Goal: Task Accomplishment & Management: Use online tool/utility

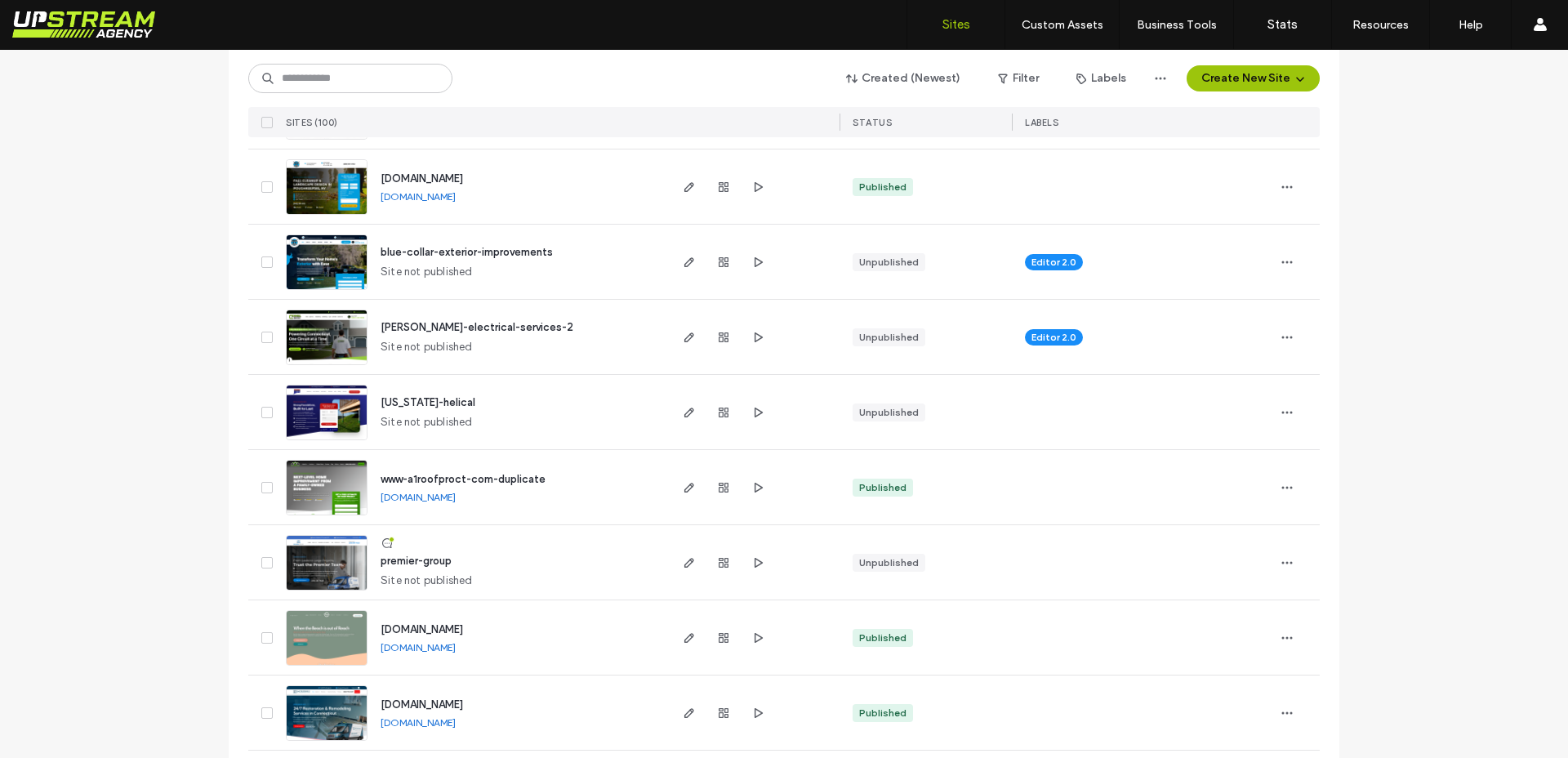
scroll to position [389, 0]
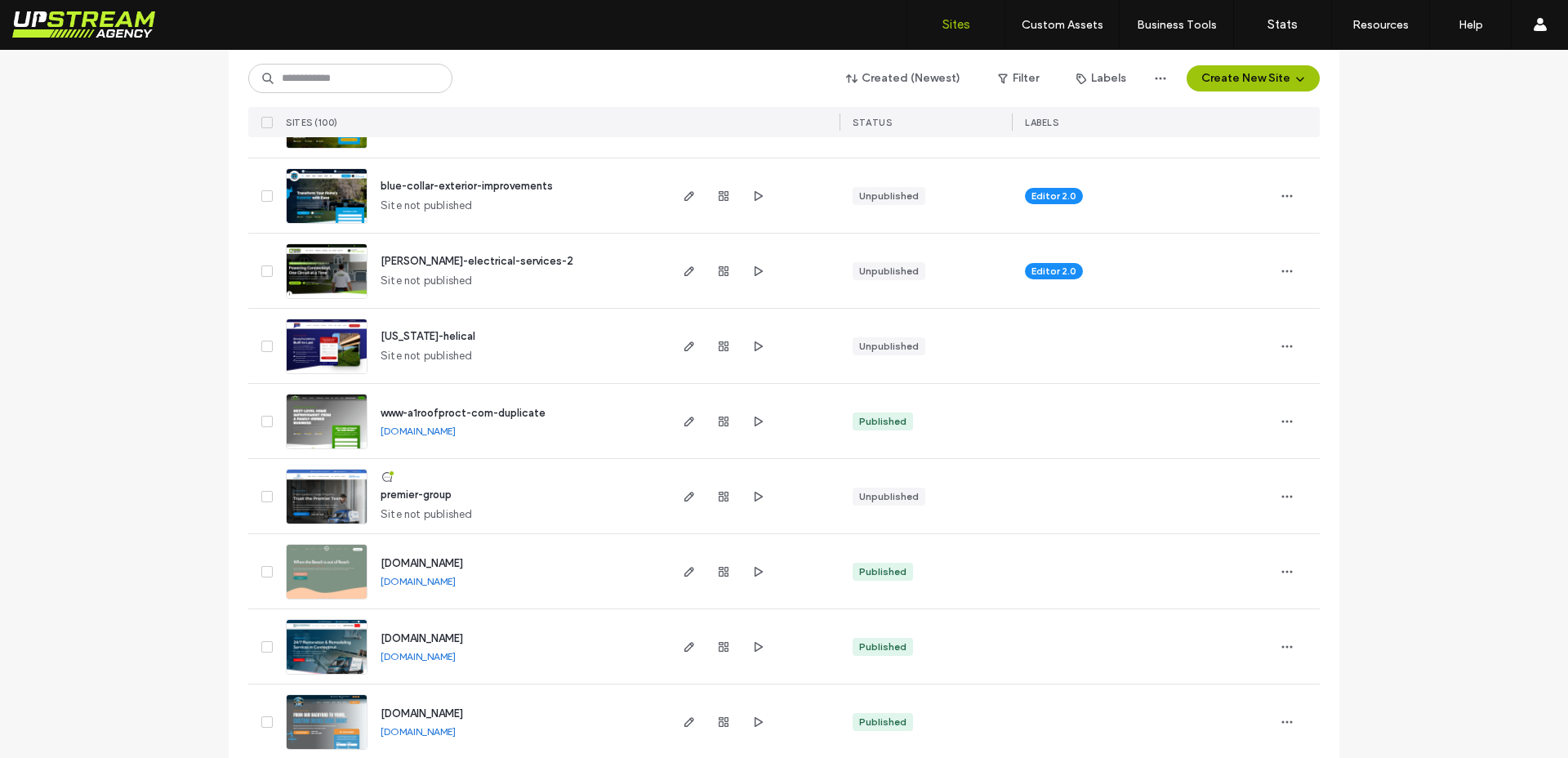
click at [319, 502] on img at bounding box center [327, 525] width 80 height 111
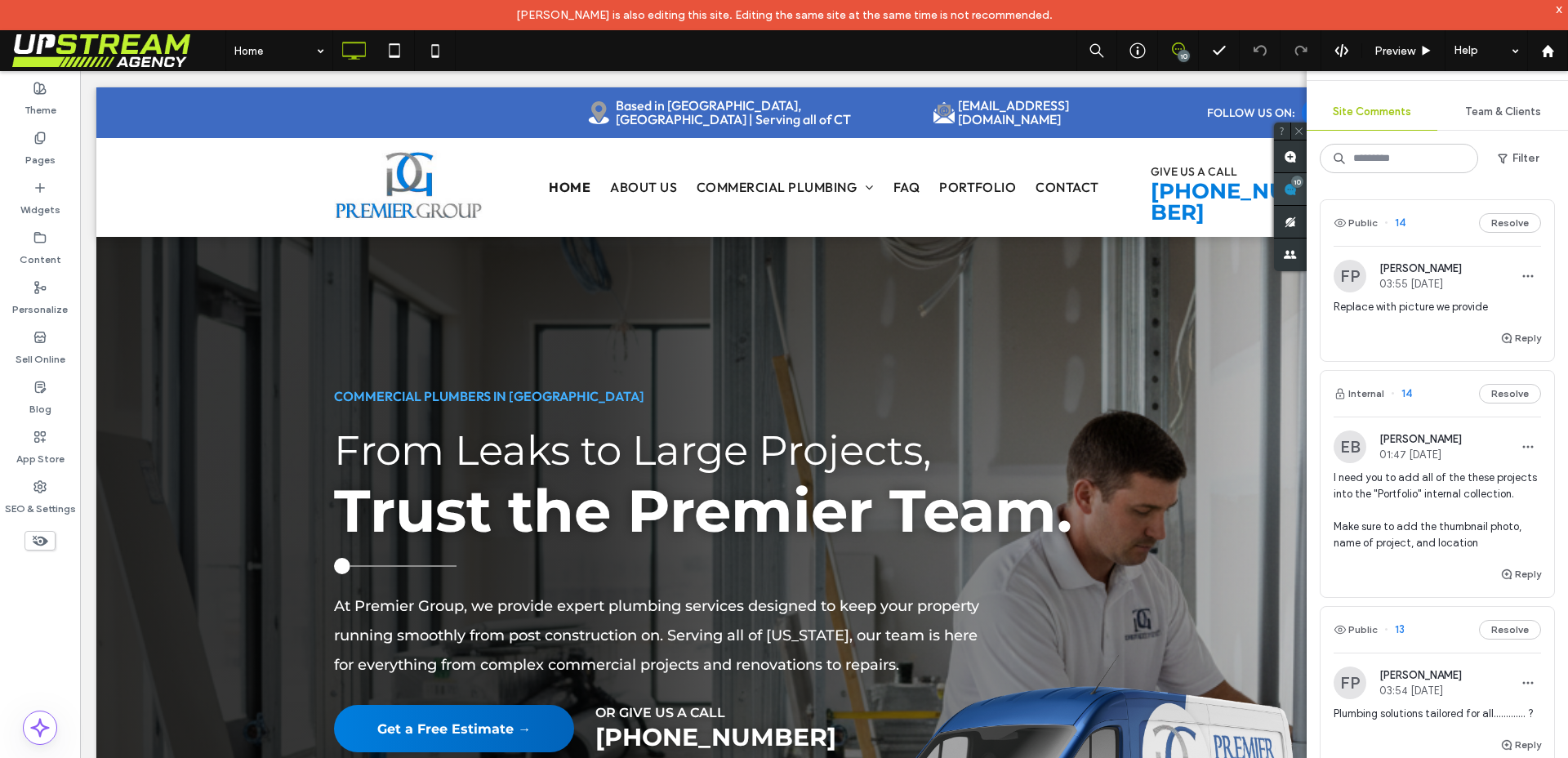
click at [1306, 192] on span at bounding box center [1289, 189] width 33 height 32
click at [1433, 346] on div "Reply" at bounding box center [1437, 344] width 234 height 33
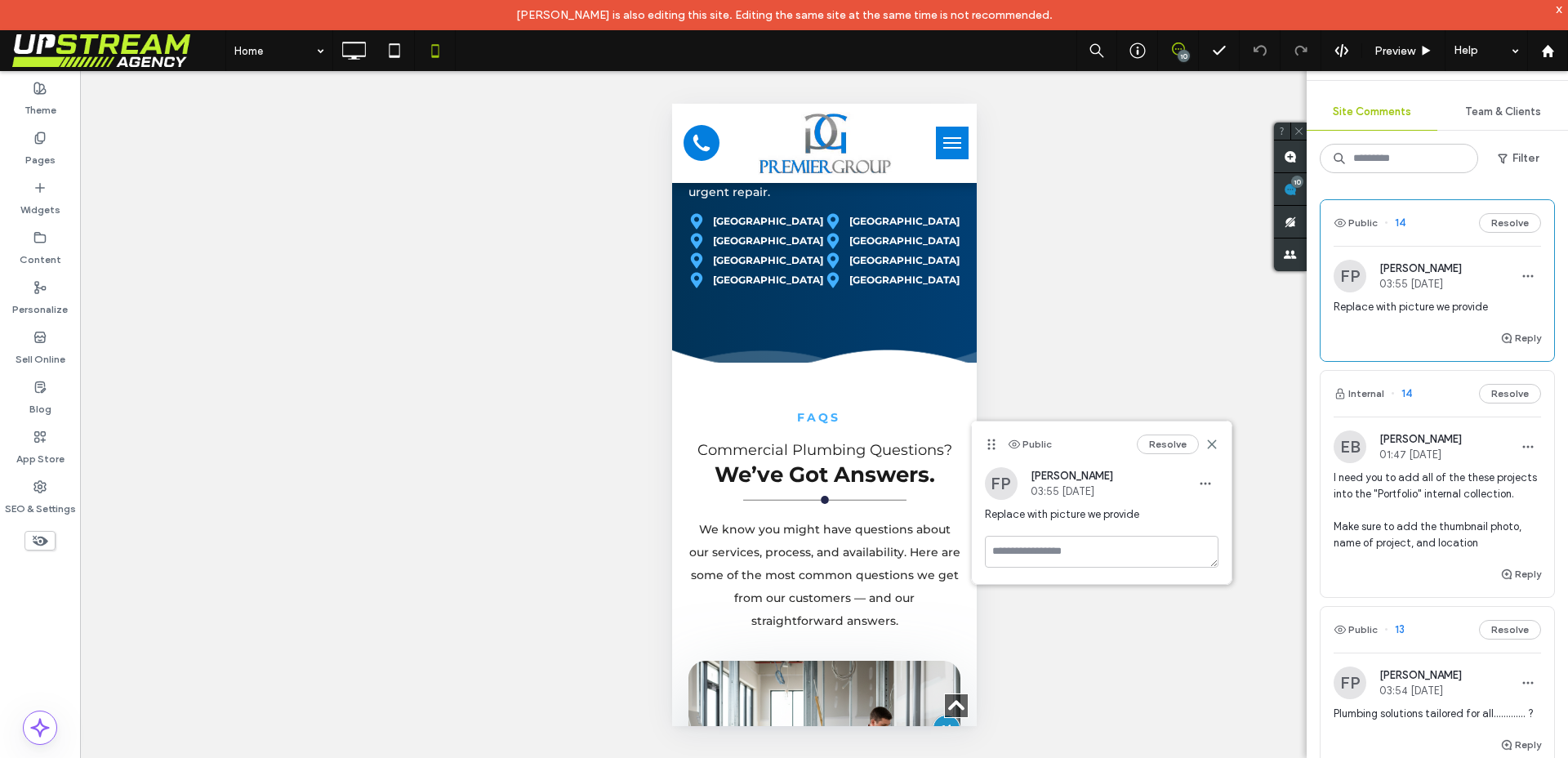
click at [1402, 526] on span "I need you to add all of the these projects into the "Portfolio" internal colle…" at bounding box center [1436, 511] width 207 height 82
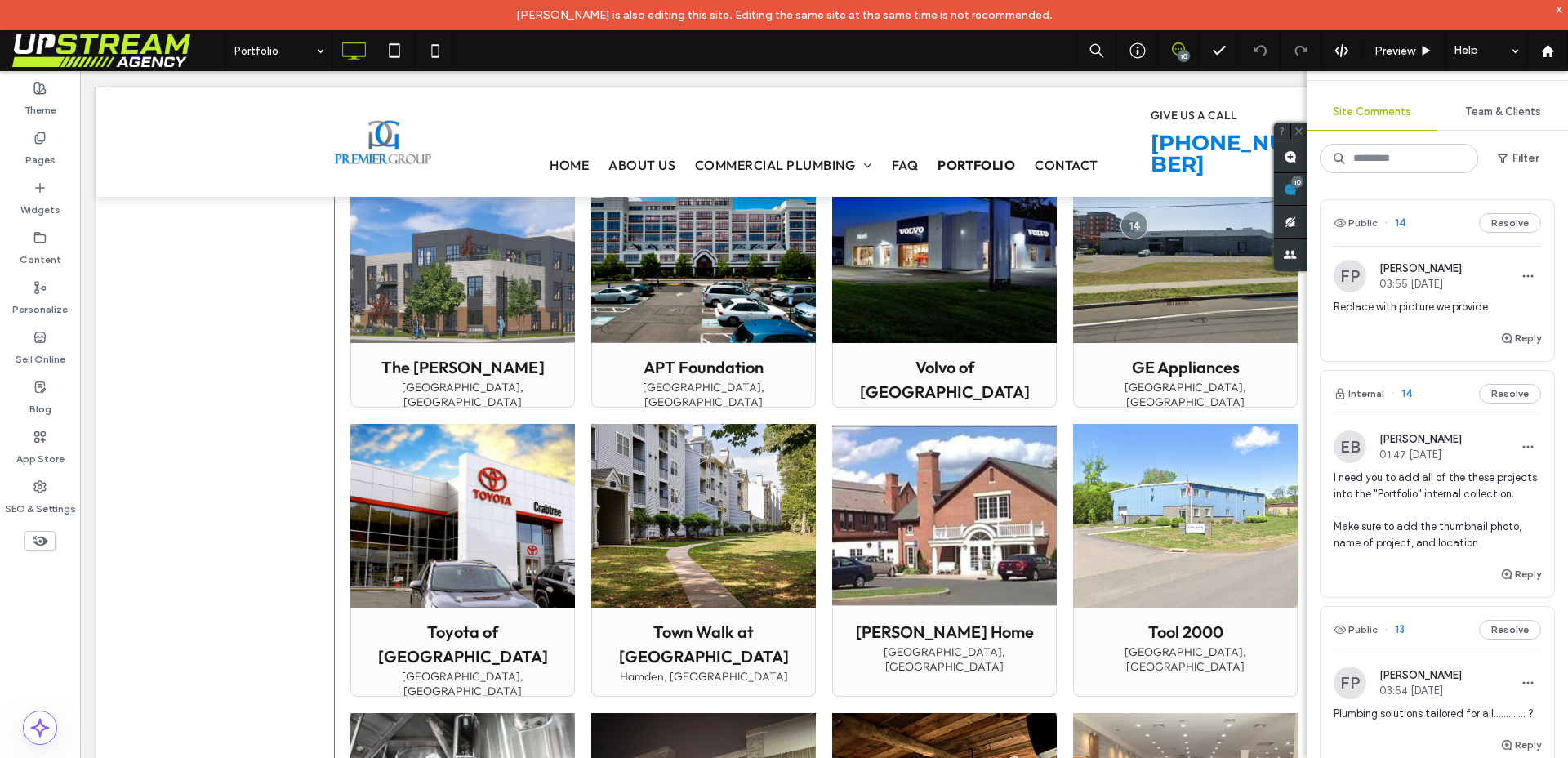
scroll to position [655, 0]
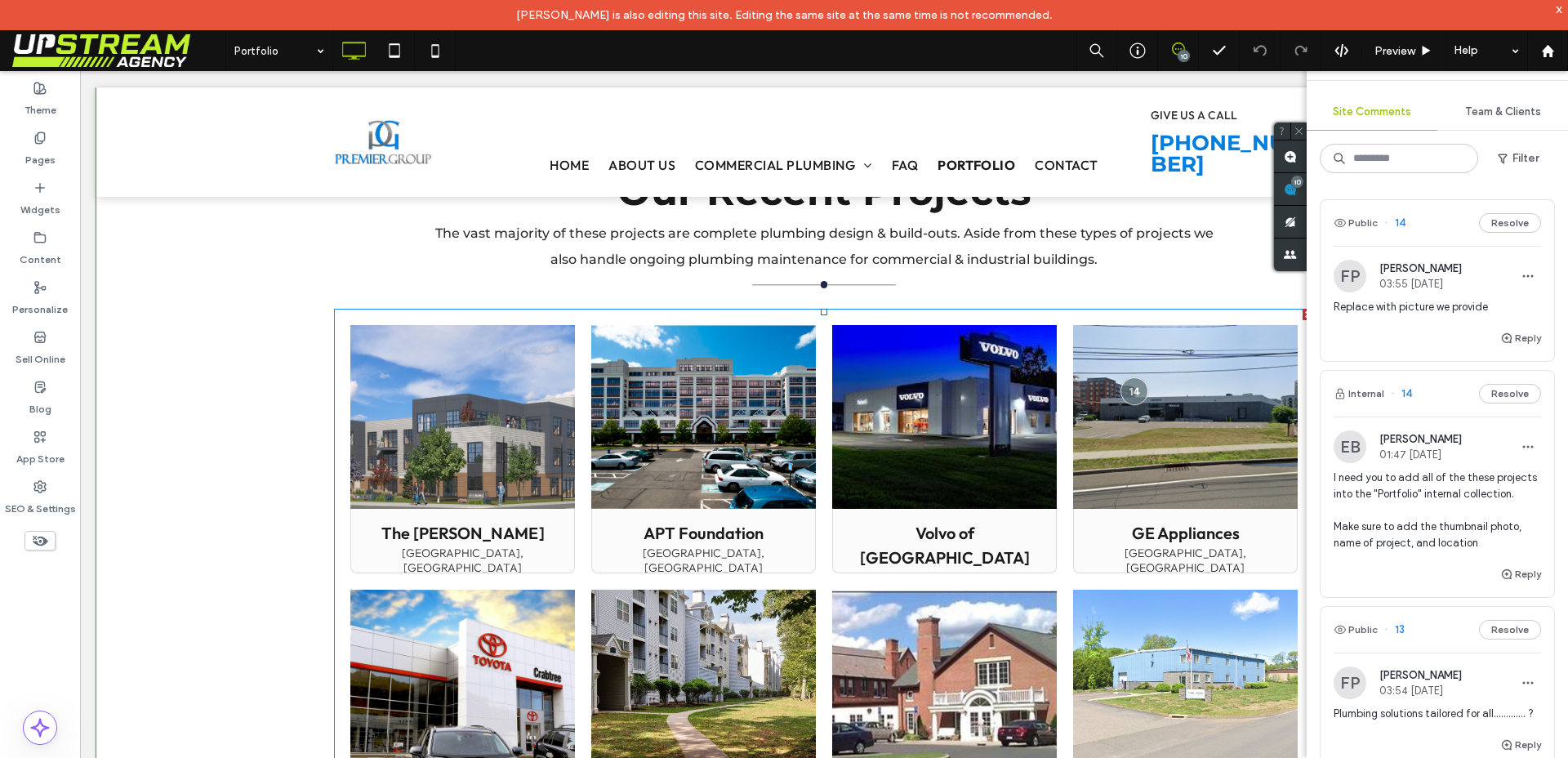
click at [1089, 453] on link at bounding box center [1184, 417] width 225 height 184
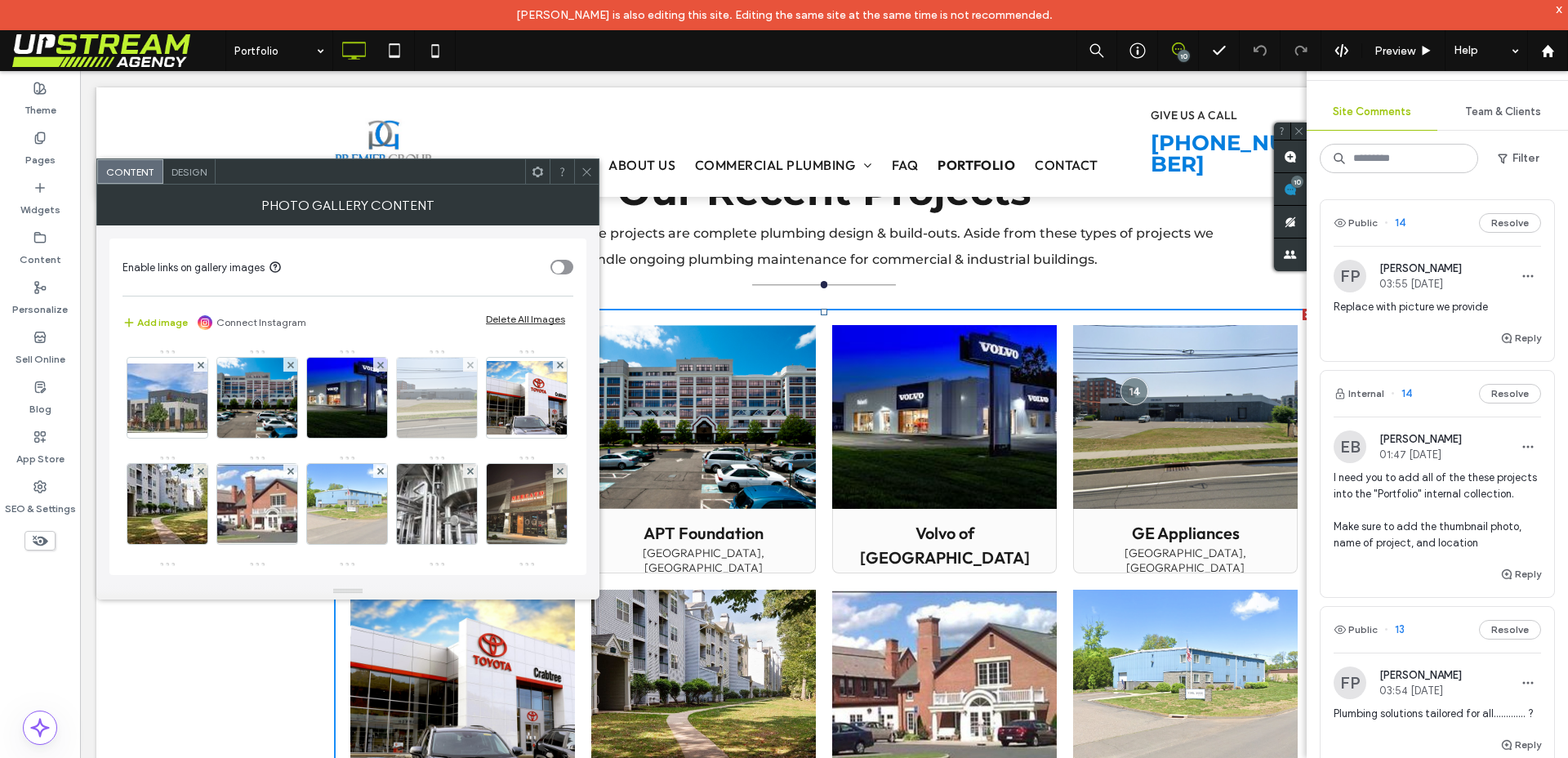
click at [456, 407] on img at bounding box center [437, 398] width 109 height 80
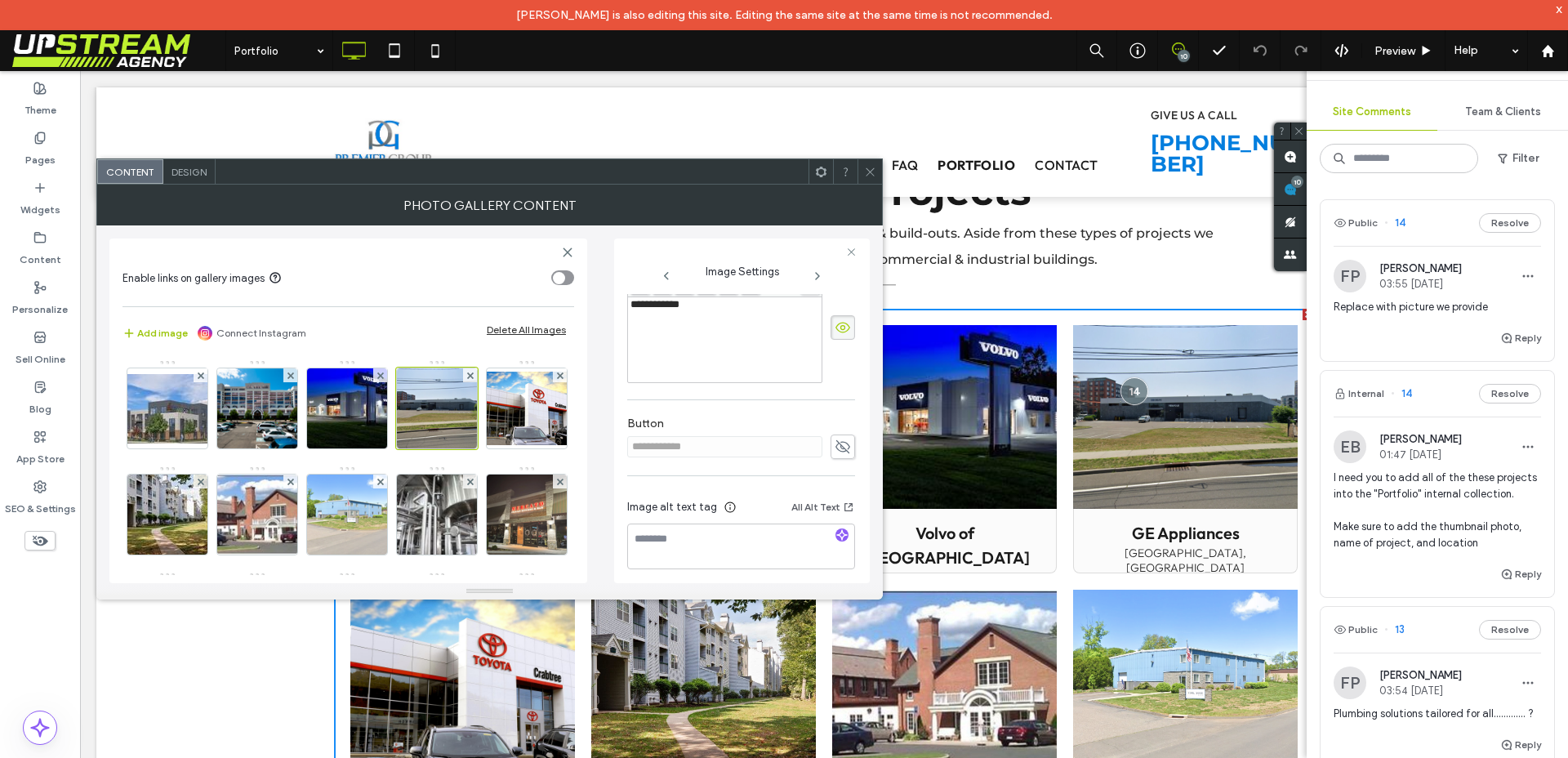
scroll to position [0, 0]
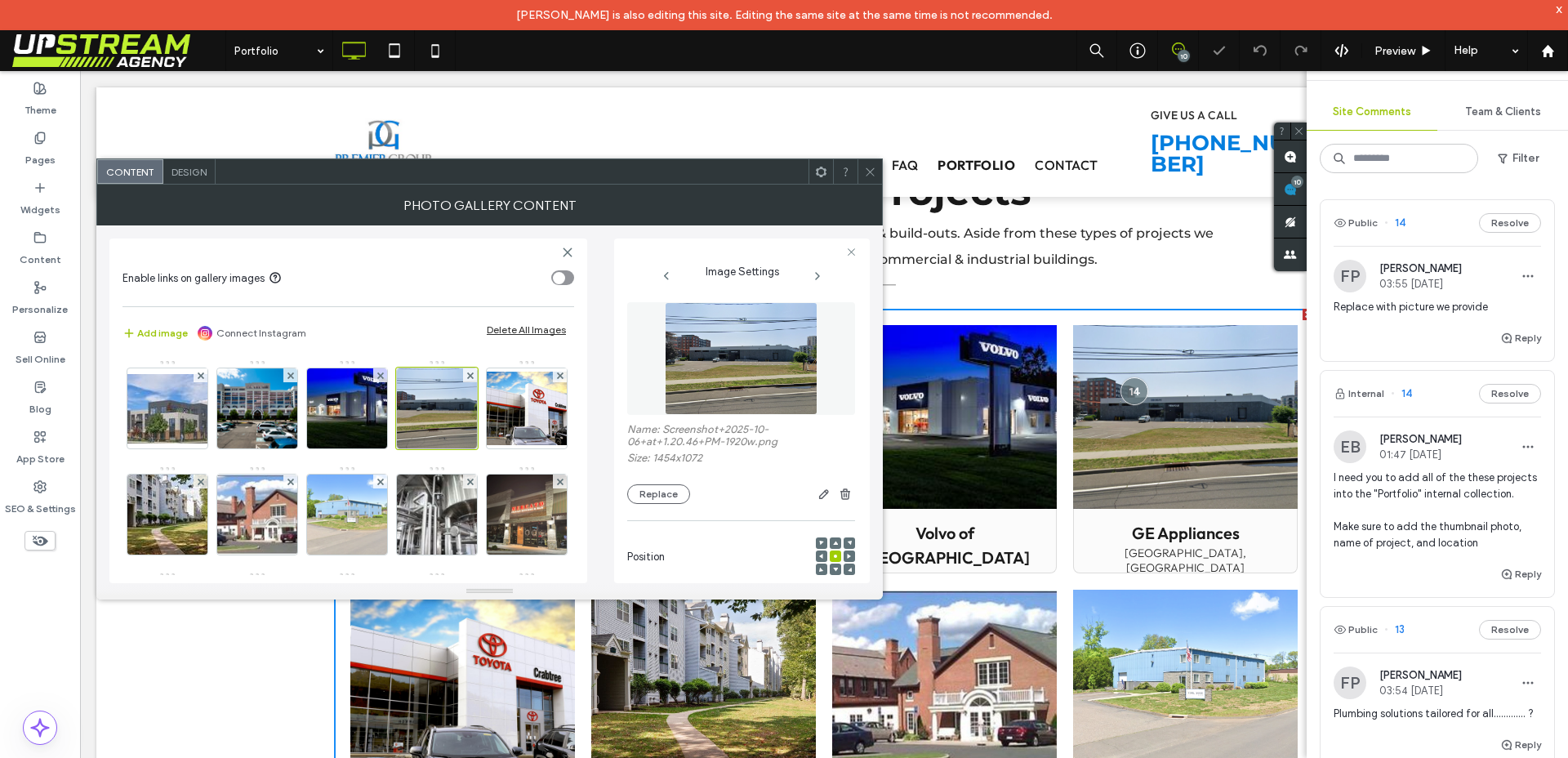
click at [868, 180] on span at bounding box center [869, 171] width 12 height 25
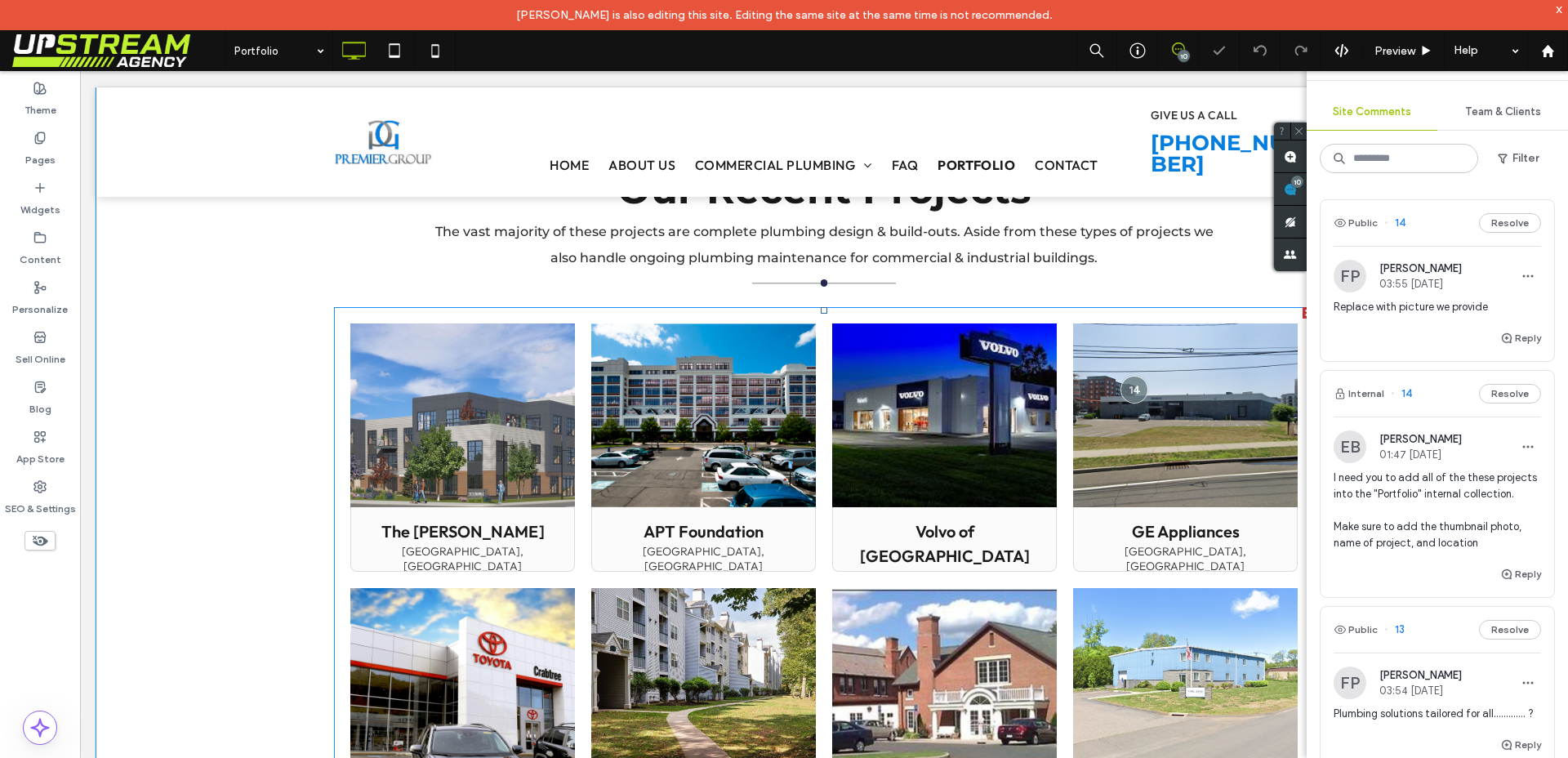
scroll to position [1422, 0]
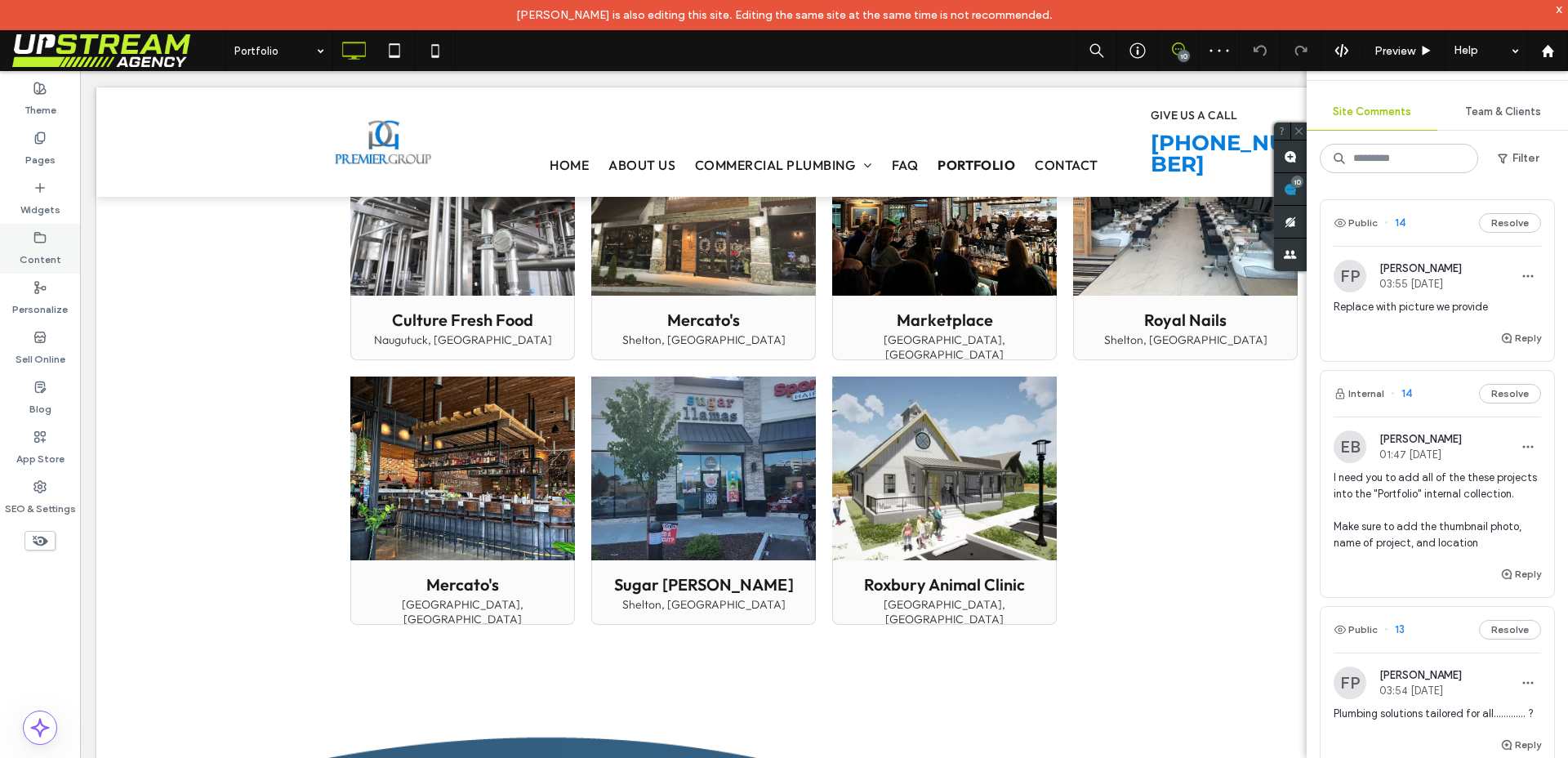
click at [30, 259] on label "Content" at bounding box center [41, 255] width 42 height 23
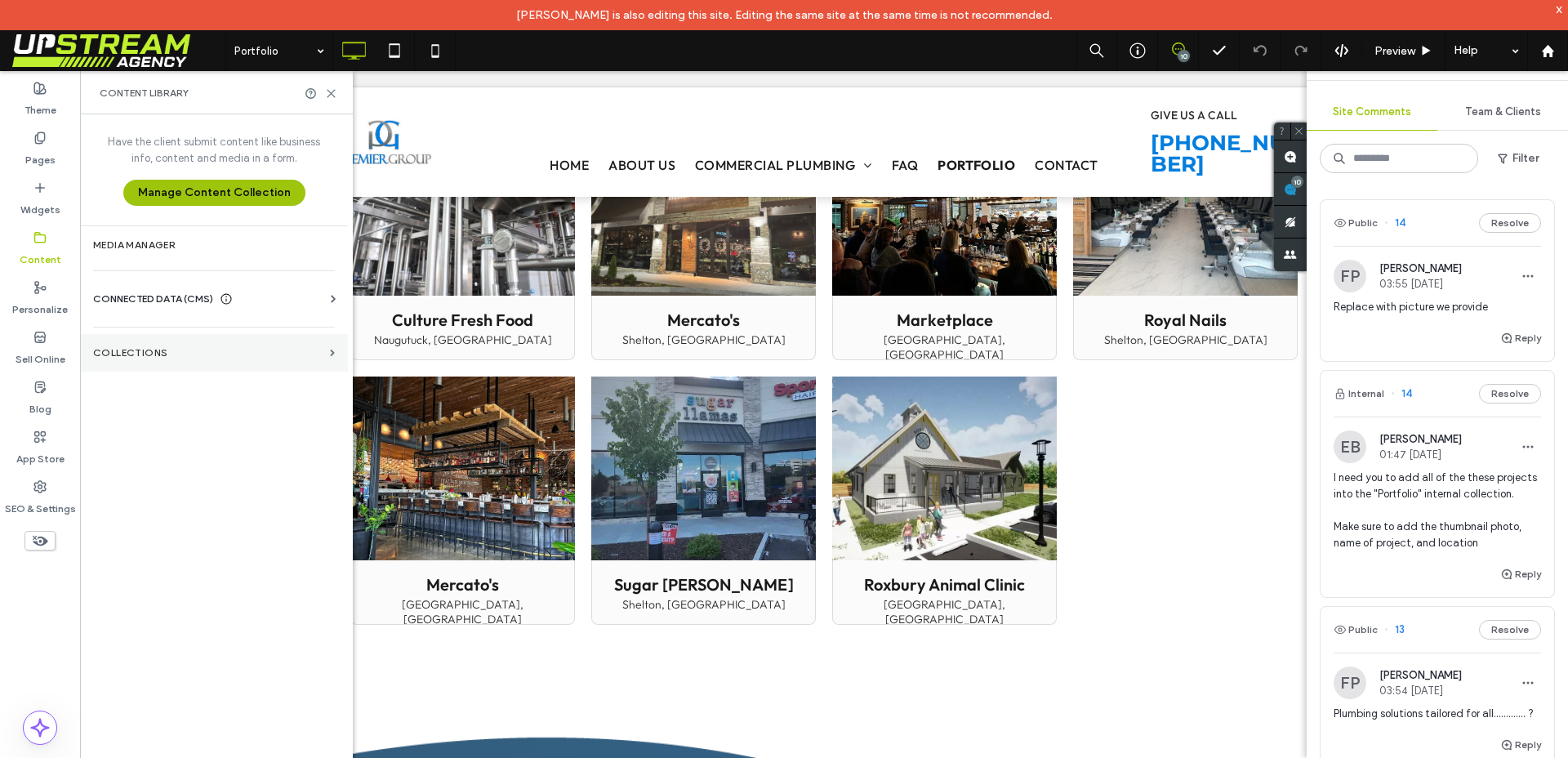
click at [149, 354] on label "Collections" at bounding box center [208, 352] width 230 height 11
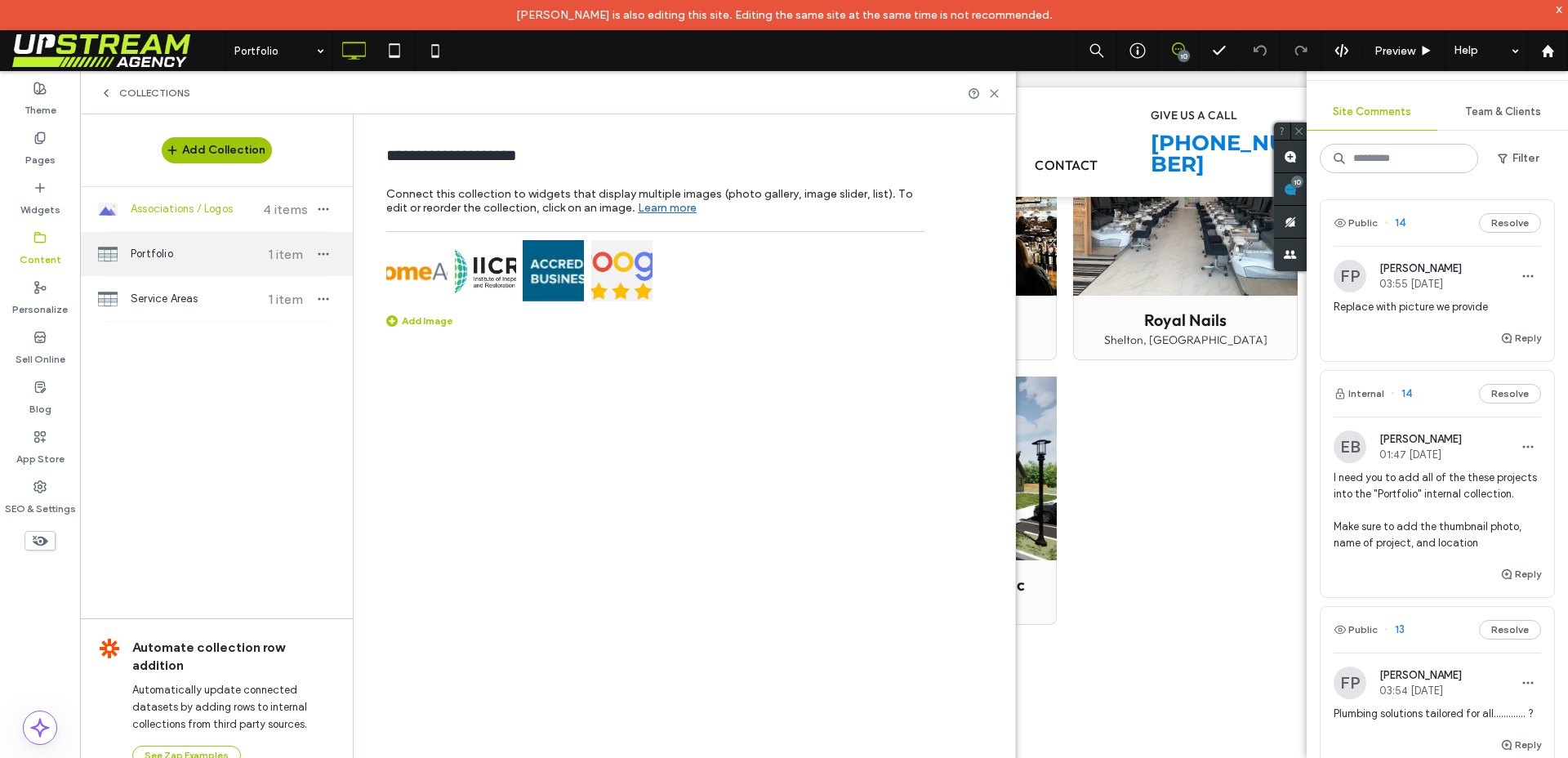
click at [174, 255] on span "Portfolio" at bounding box center [192, 254] width 122 height 16
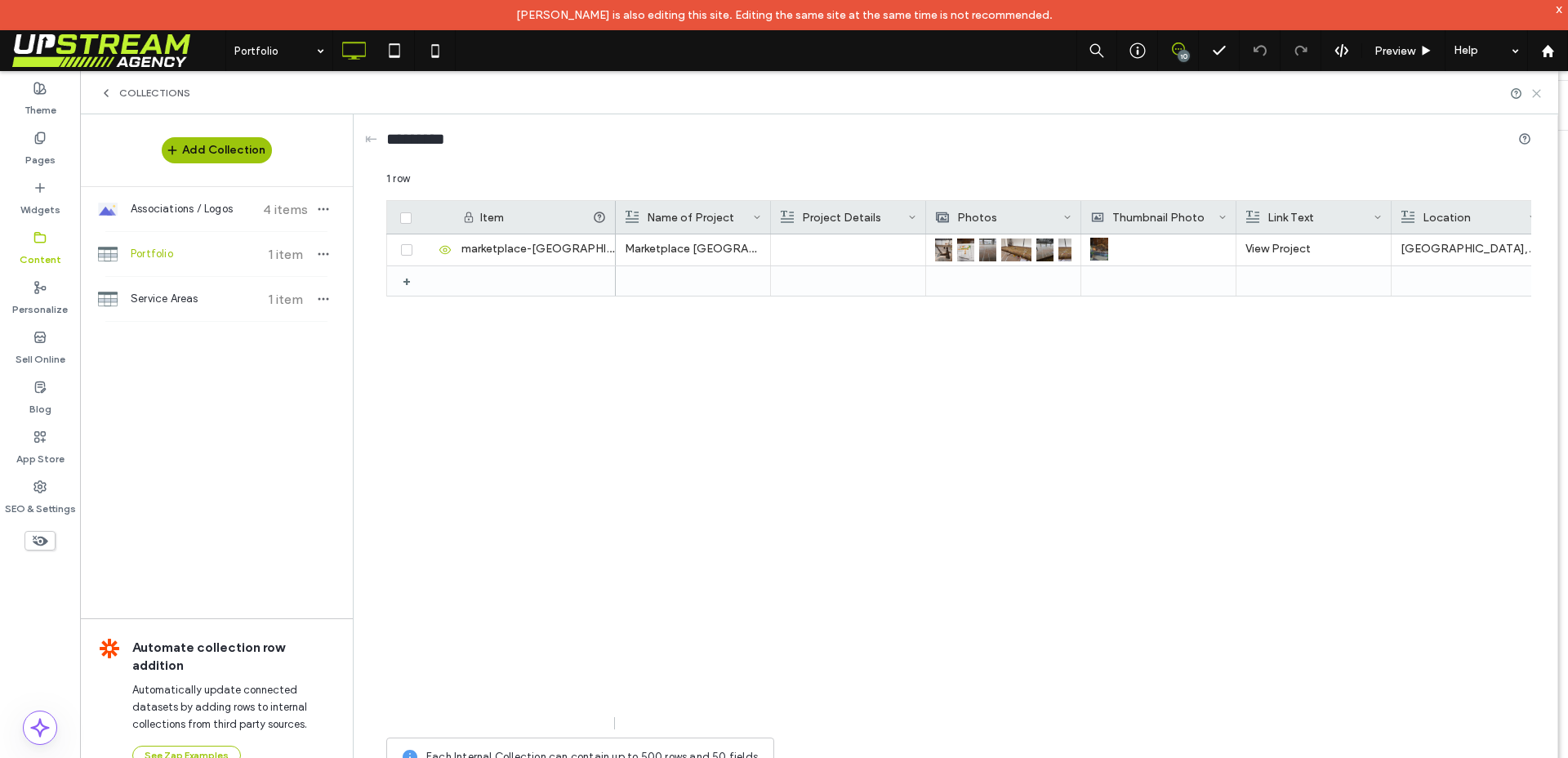
click at [1534, 91] on use at bounding box center [1535, 93] width 7 height 7
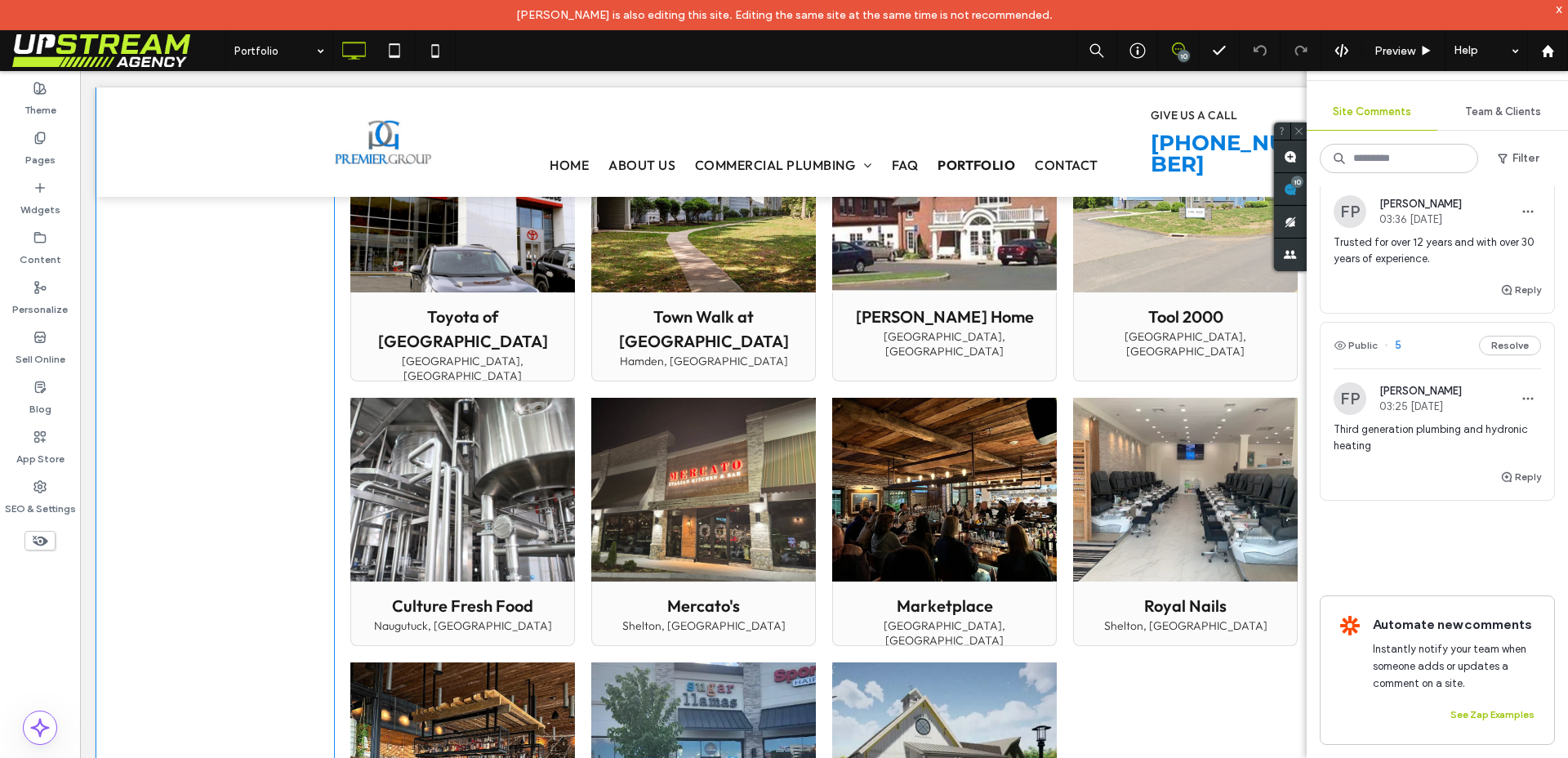
scroll to position [1214, 0]
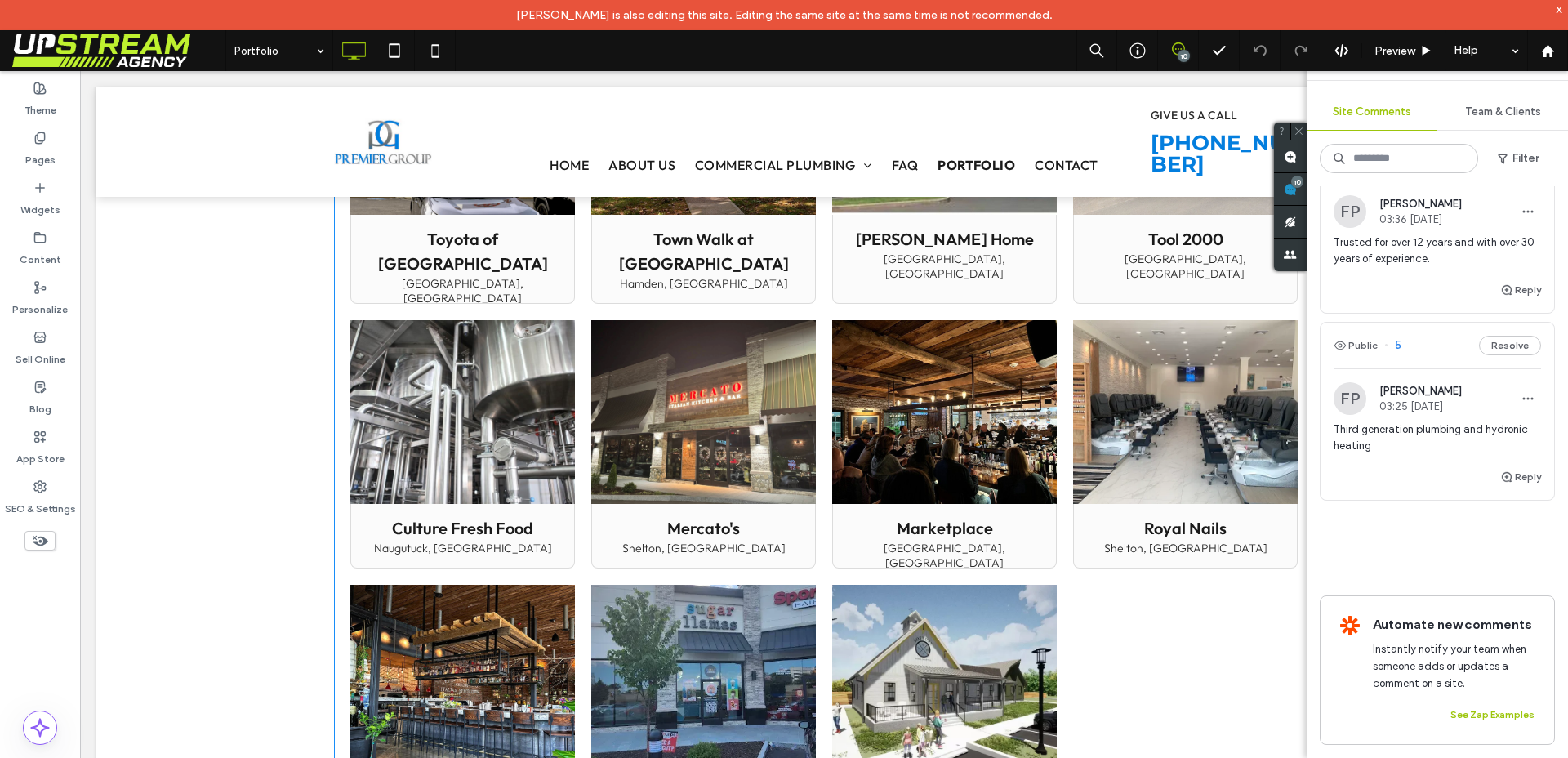
click at [712, 426] on link at bounding box center [703, 412] width 225 height 184
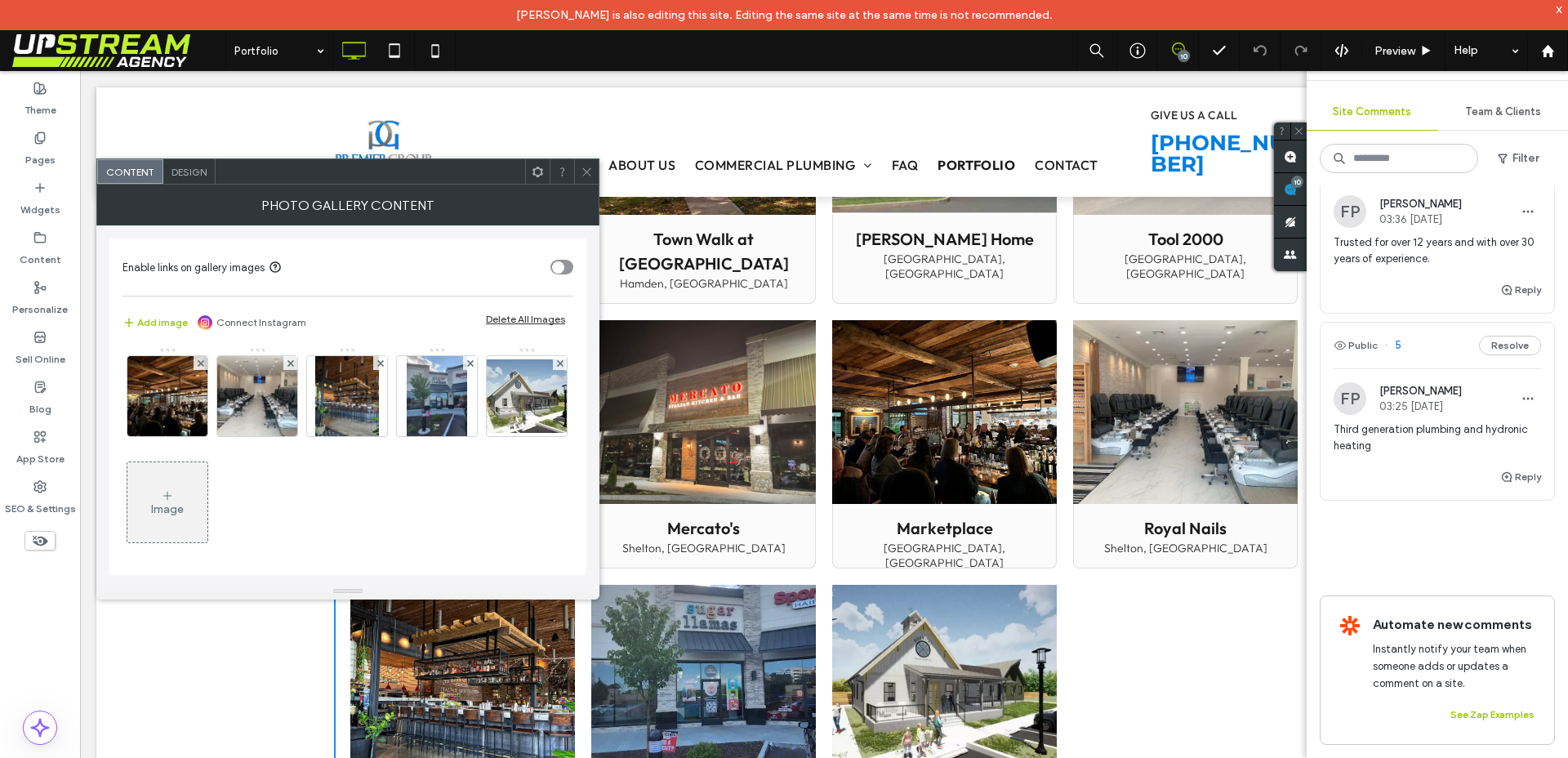
scroll to position [0, 0]
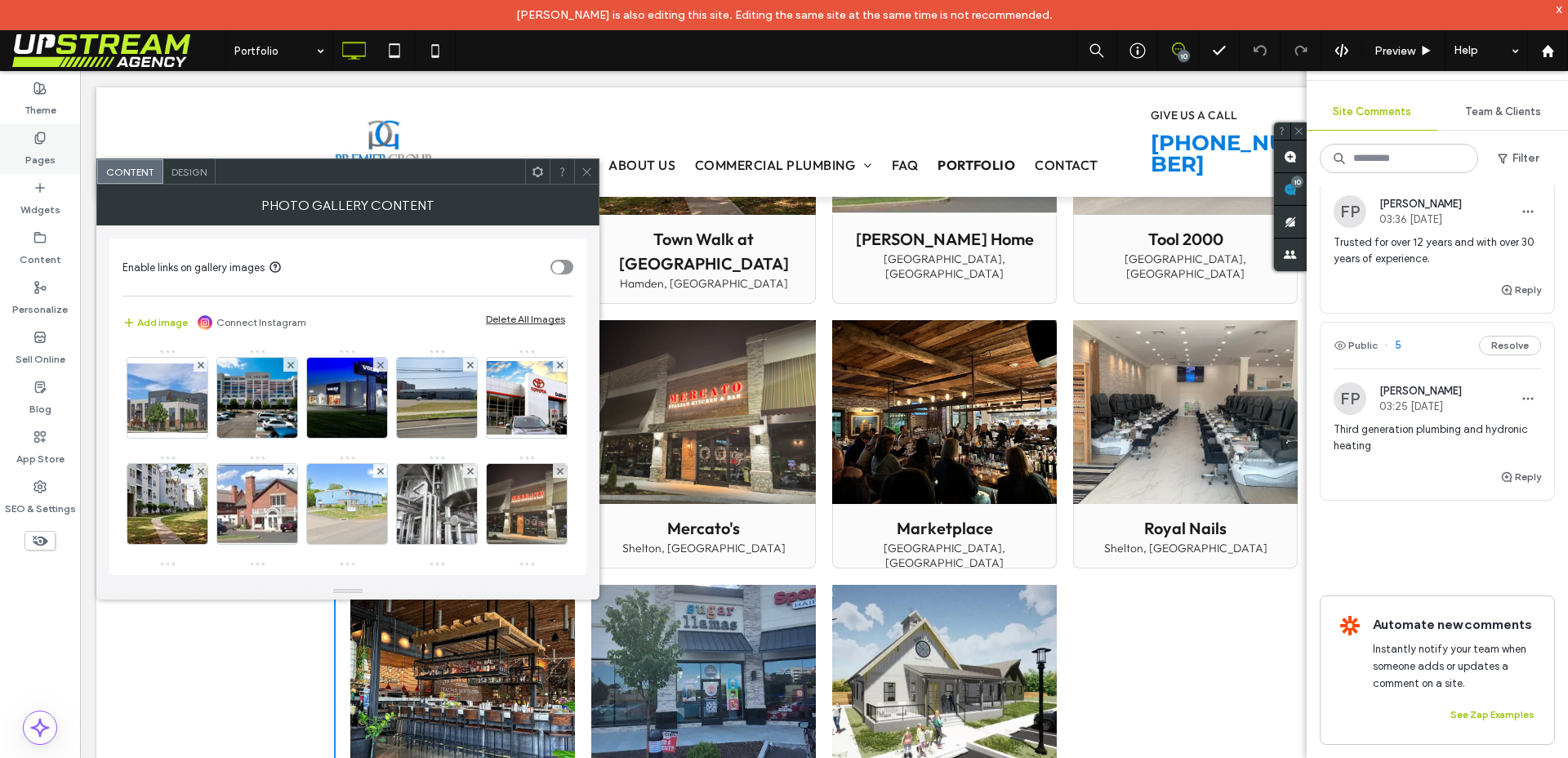
click at [17, 157] on div "Pages" at bounding box center [40, 149] width 80 height 50
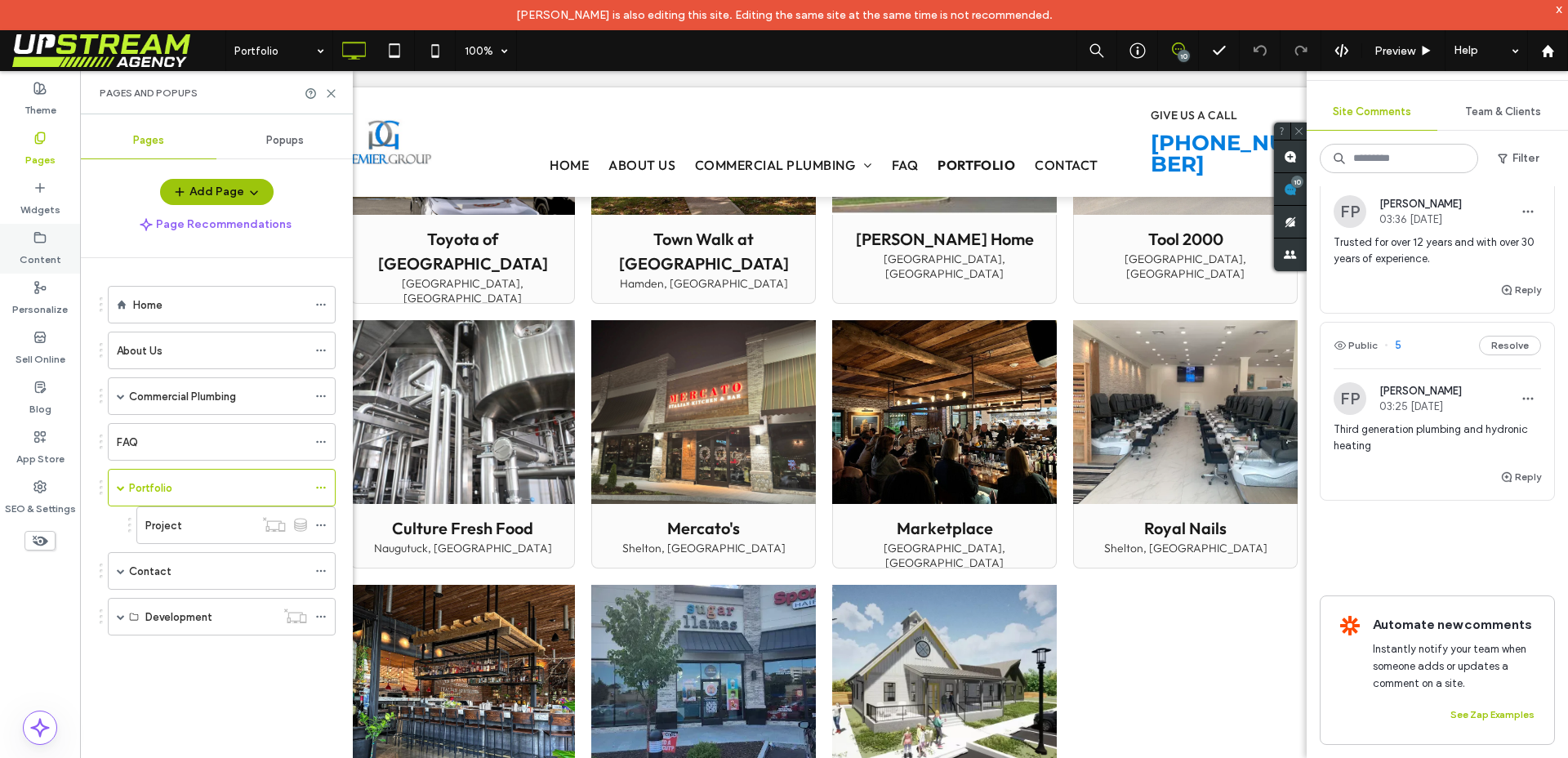
click at [37, 253] on label "Content" at bounding box center [41, 255] width 42 height 23
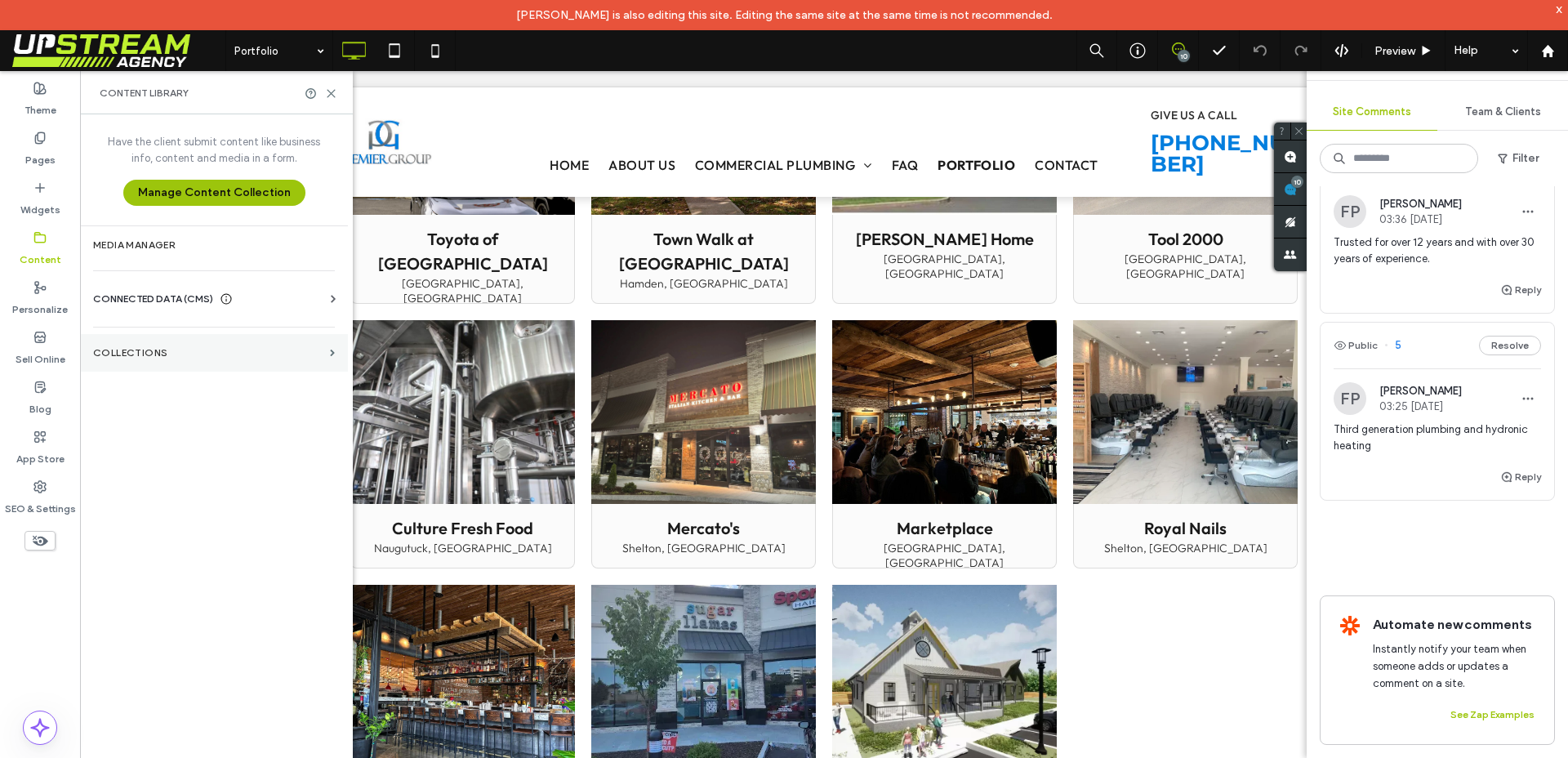
click at [161, 350] on label "Collections" at bounding box center [208, 352] width 230 height 11
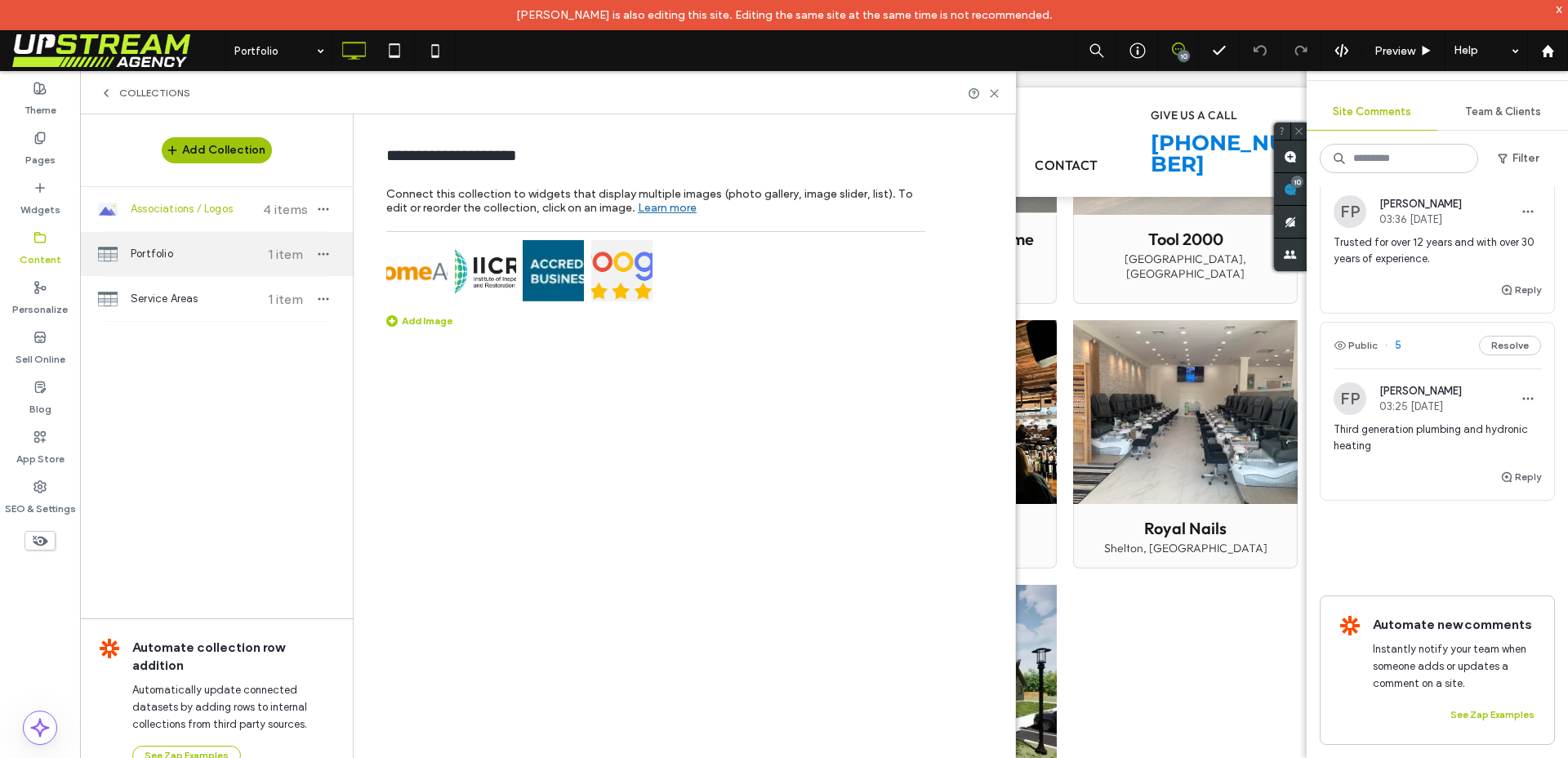
click at [210, 261] on span "Portfolio" at bounding box center [192, 254] width 122 height 16
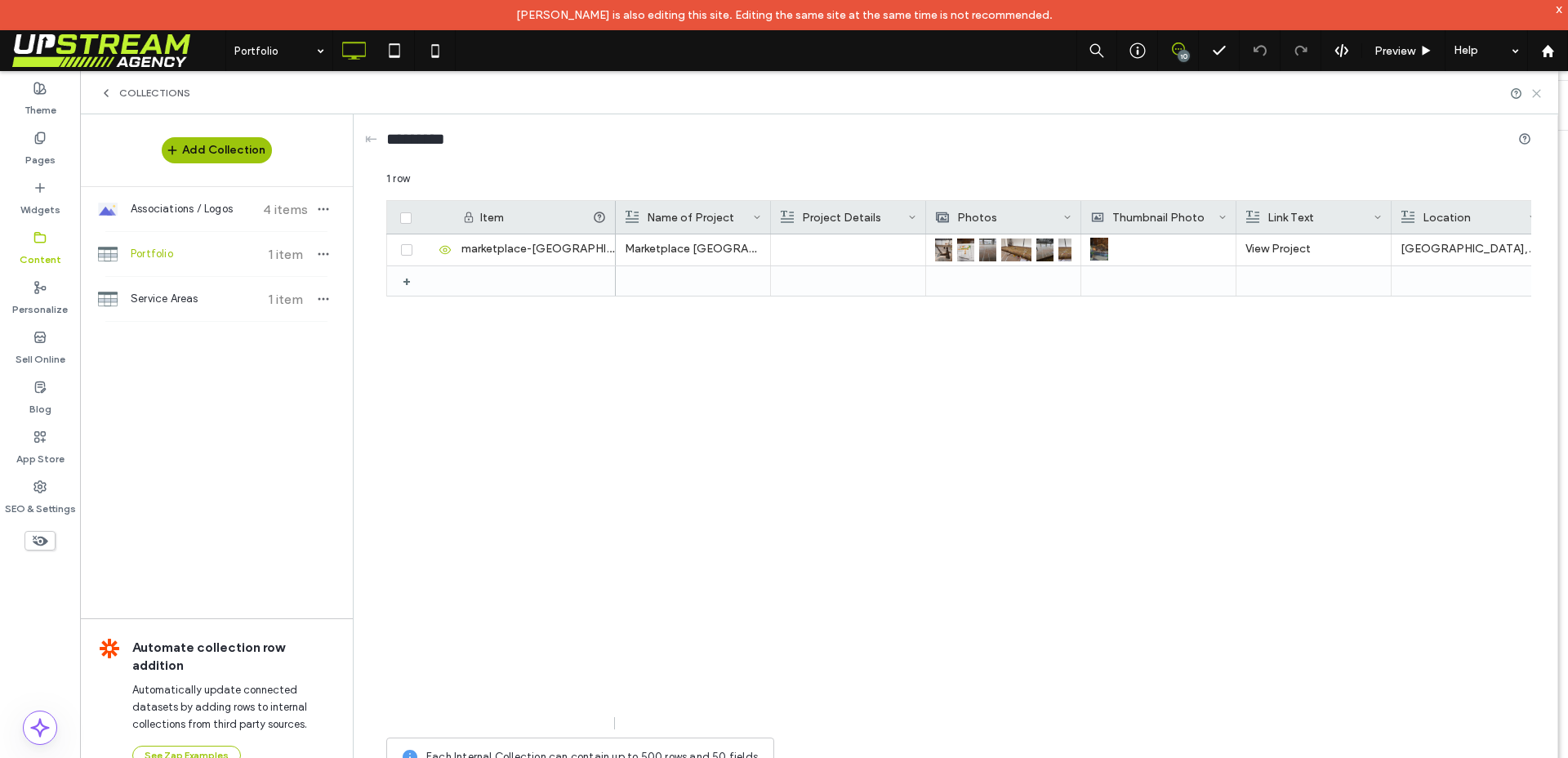
click at [1535, 94] on use at bounding box center [1535, 93] width 7 height 7
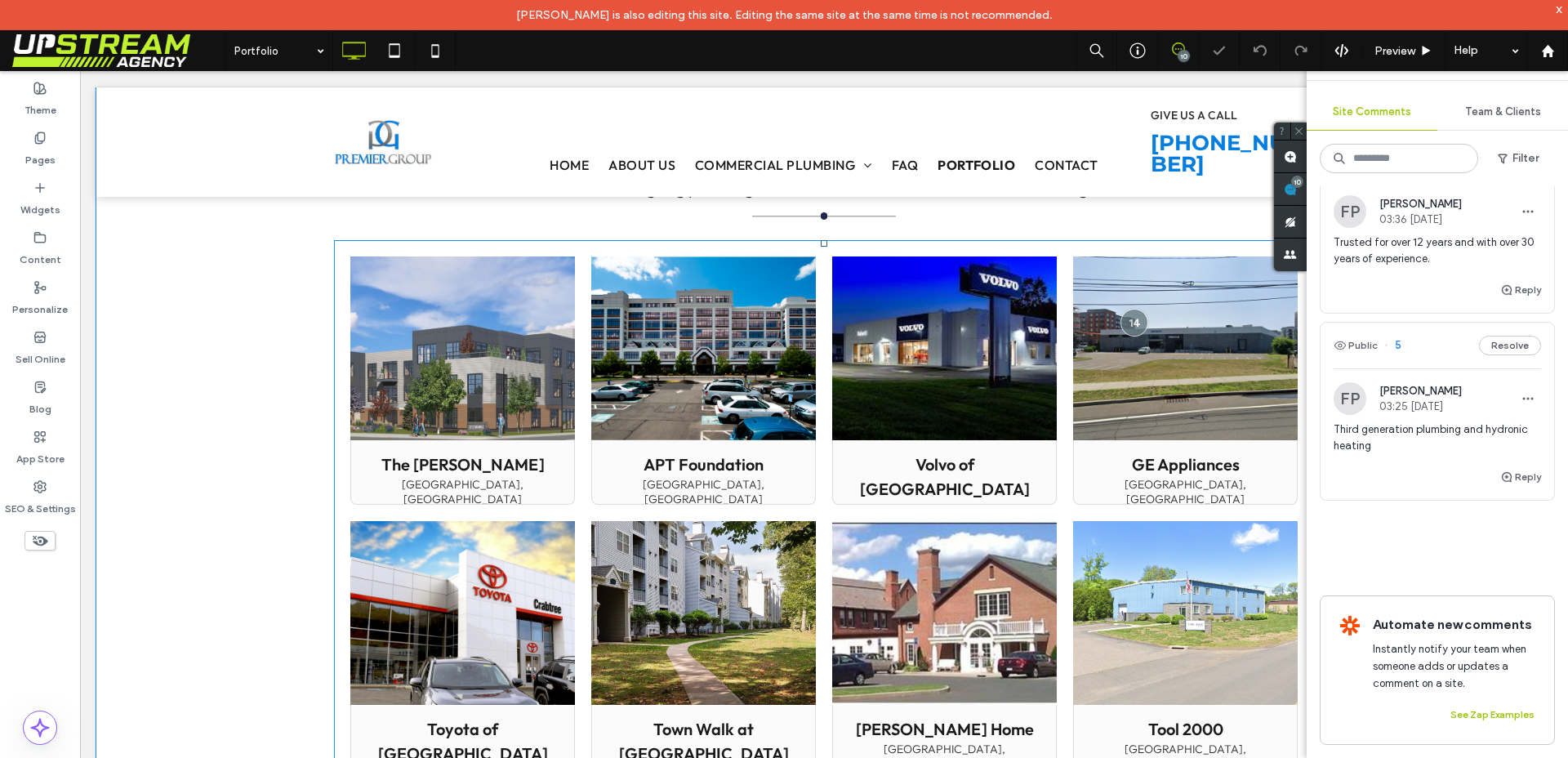
scroll to position [708, 0]
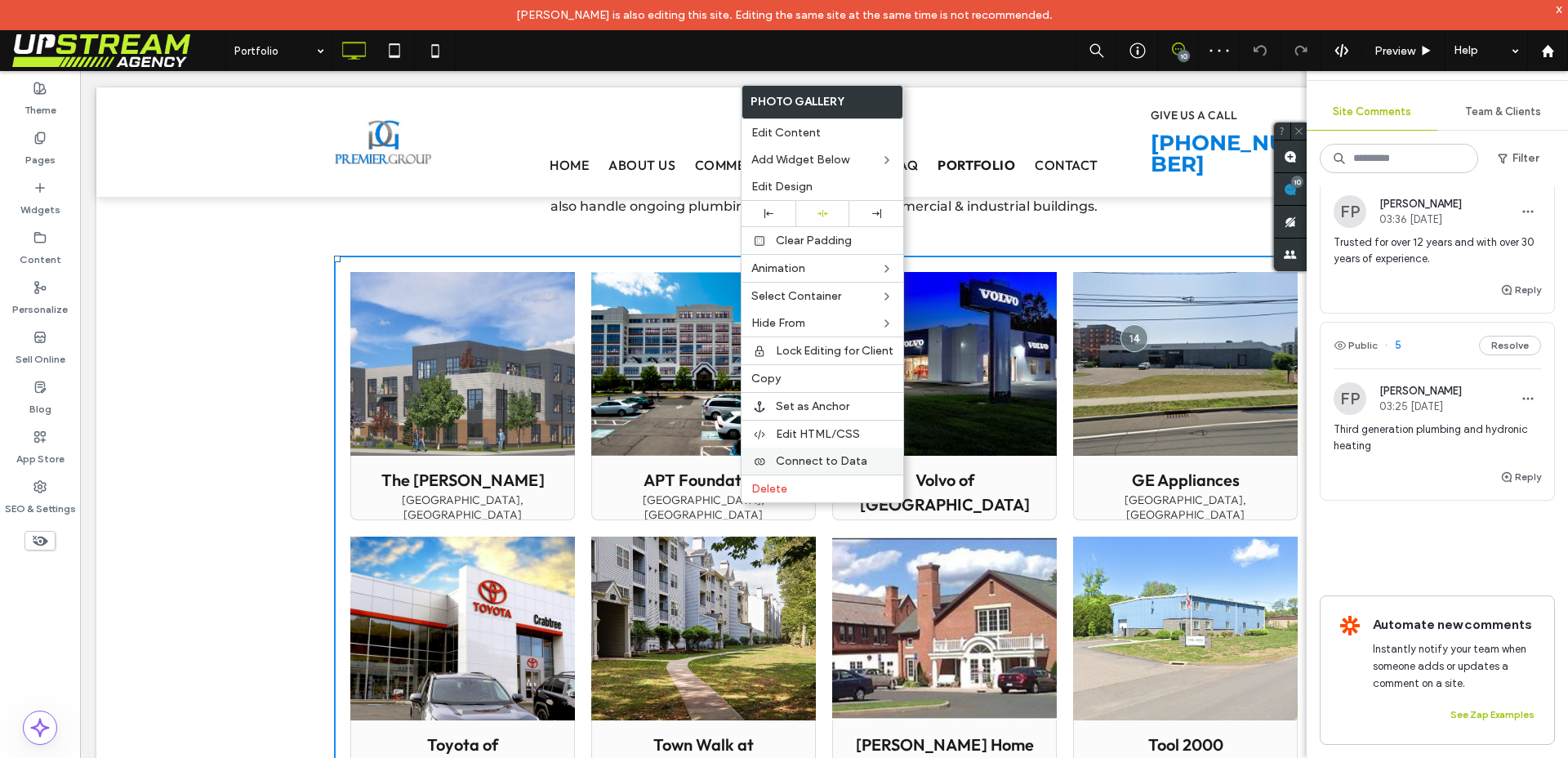
click at [828, 460] on span "Connect to Data" at bounding box center [820, 461] width 91 height 14
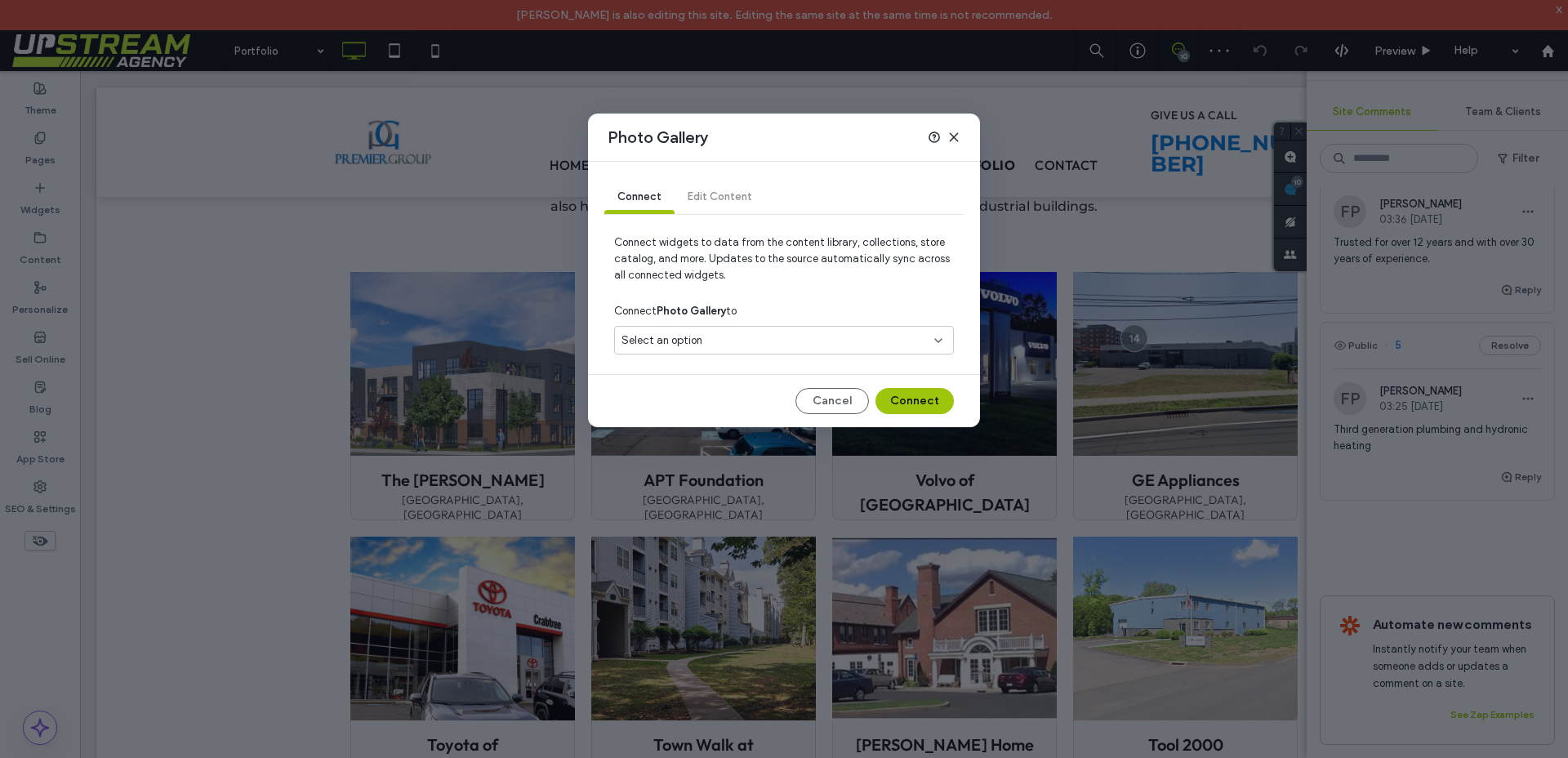
click at [660, 349] on div "Select an option" at bounding box center [784, 340] width 340 height 29
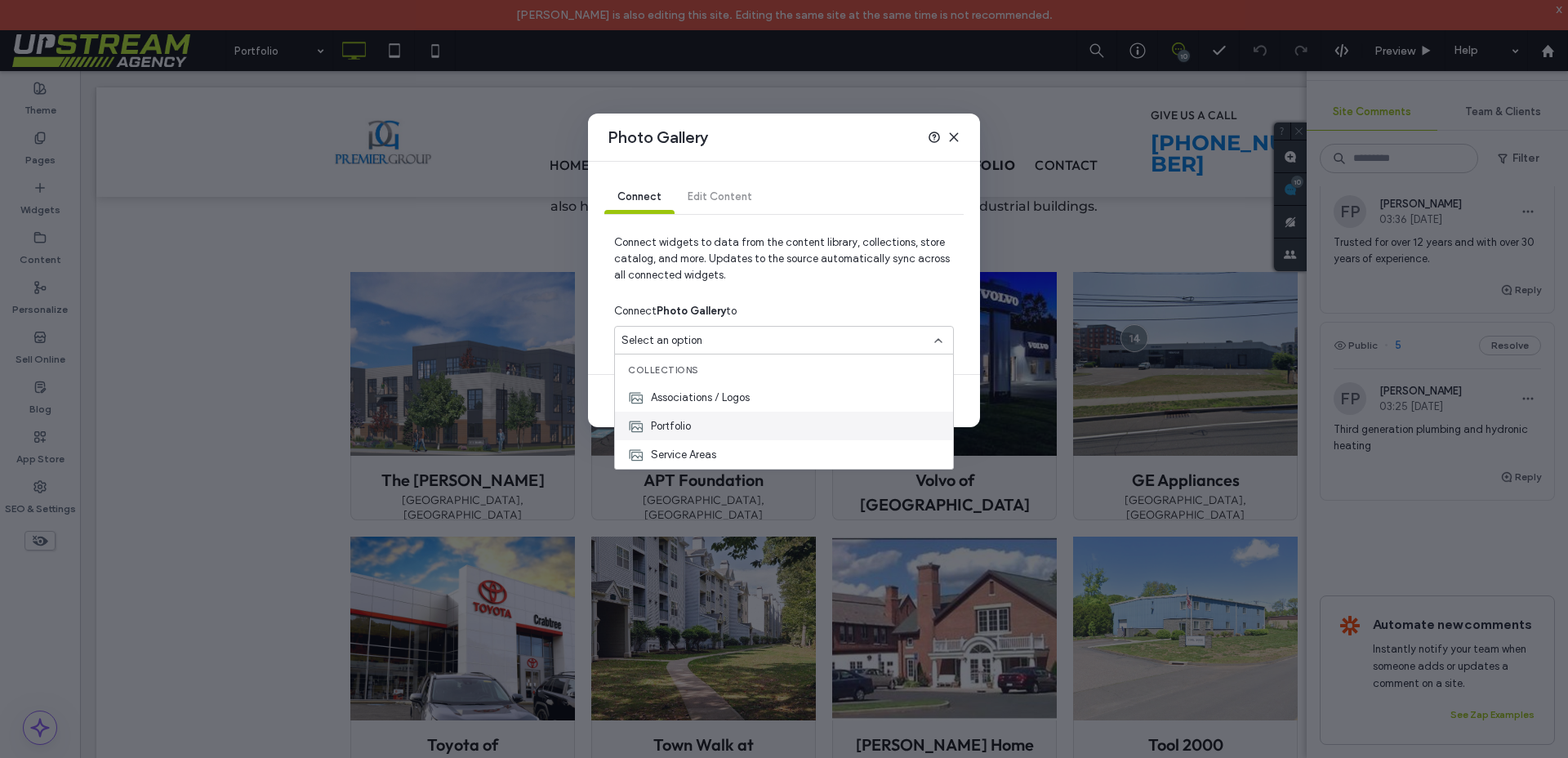
click at [688, 422] on span "Portfolio" at bounding box center [671, 426] width 40 height 16
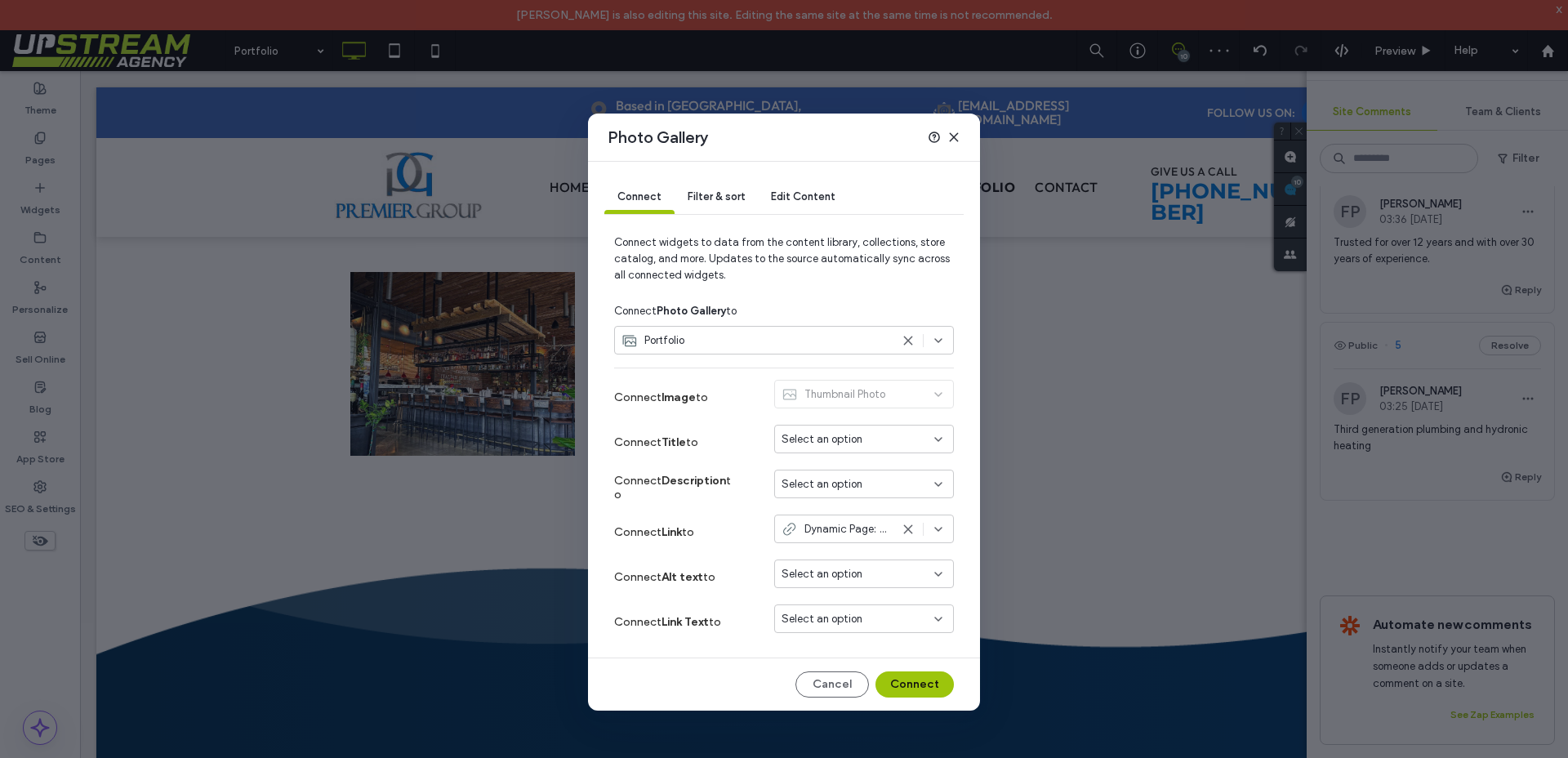
click at [883, 426] on div "Select an option" at bounding box center [863, 439] width 180 height 29
click at [872, 461] on span "Name of Project" at bounding box center [849, 468] width 78 height 16
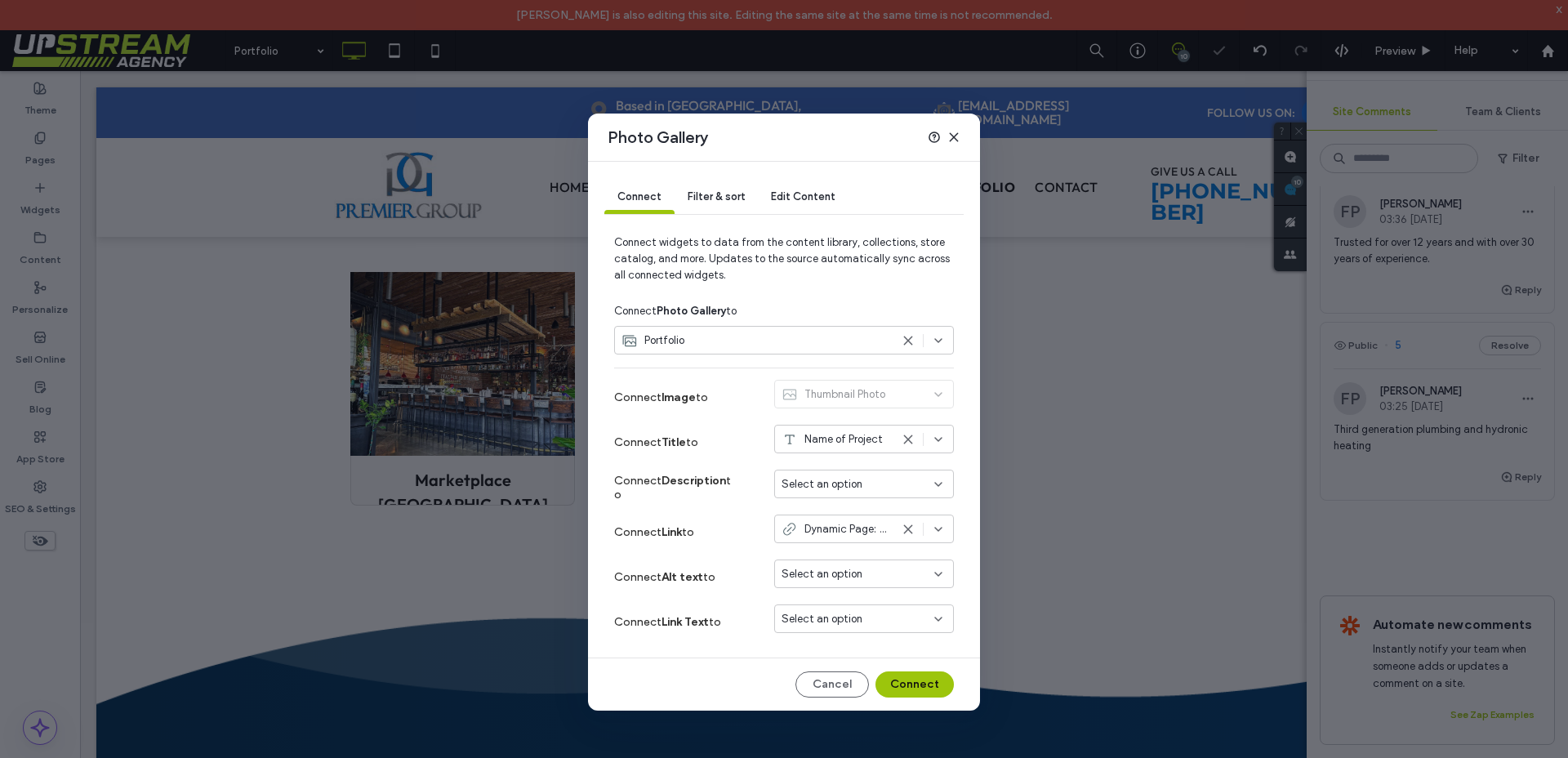
click at [862, 475] on div "Select an option" at bounding box center [863, 484] width 180 height 29
click at [843, 535] on span "Project Details" at bounding box center [845, 541] width 70 height 16
click at [845, 531] on span "Dynamic Page: Project" at bounding box center [847, 529] width 86 height 16
click at [844, 529] on span "Dynamic Page: Project" at bounding box center [847, 529] width 86 height 16
click at [823, 573] on span "Select an option" at bounding box center [821, 574] width 81 height 16
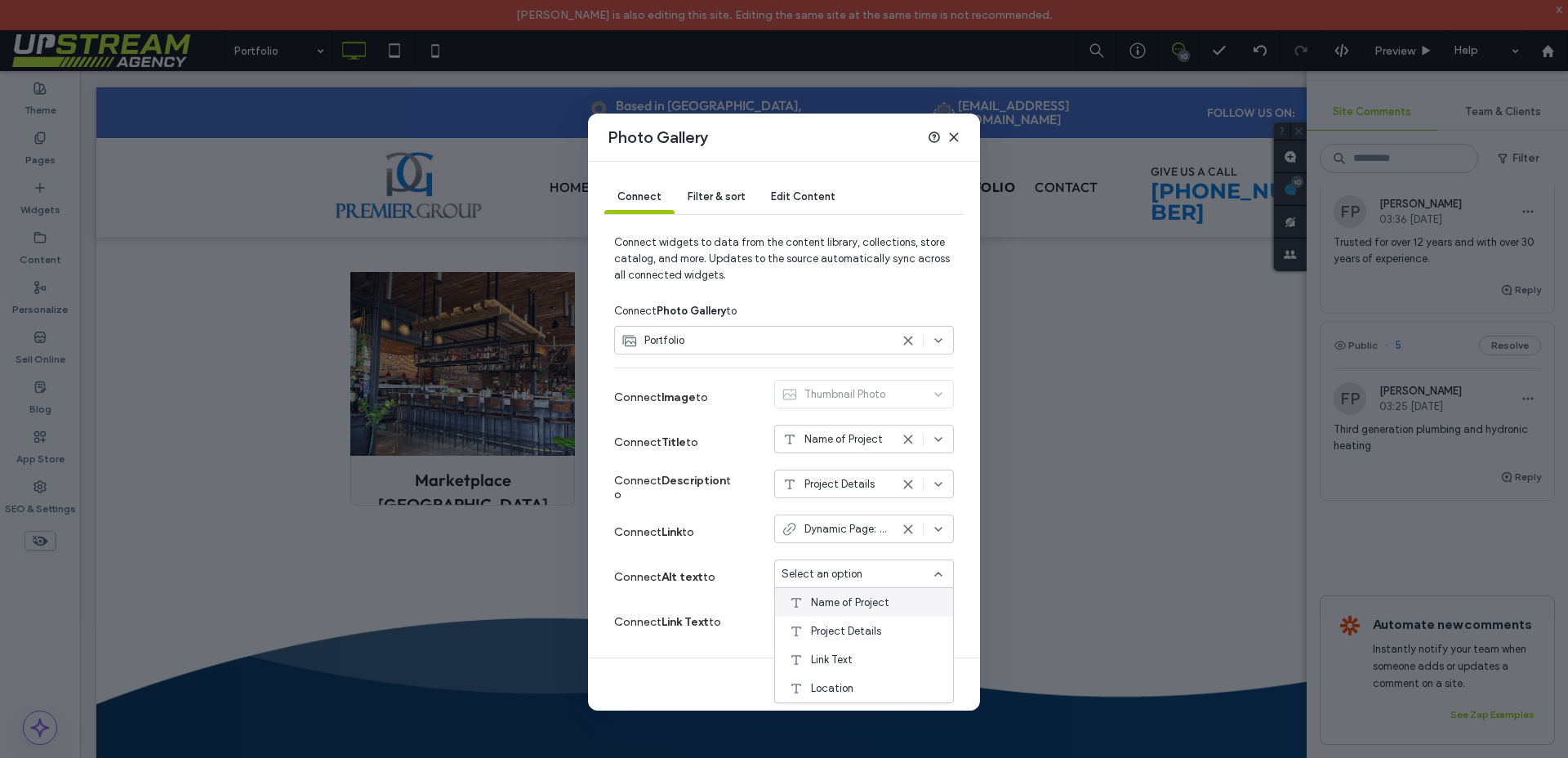
click at [810, 612] on div "Name of Project" at bounding box center [863, 602] width 178 height 29
click at [816, 620] on span "Select an option" at bounding box center [821, 619] width 81 height 16
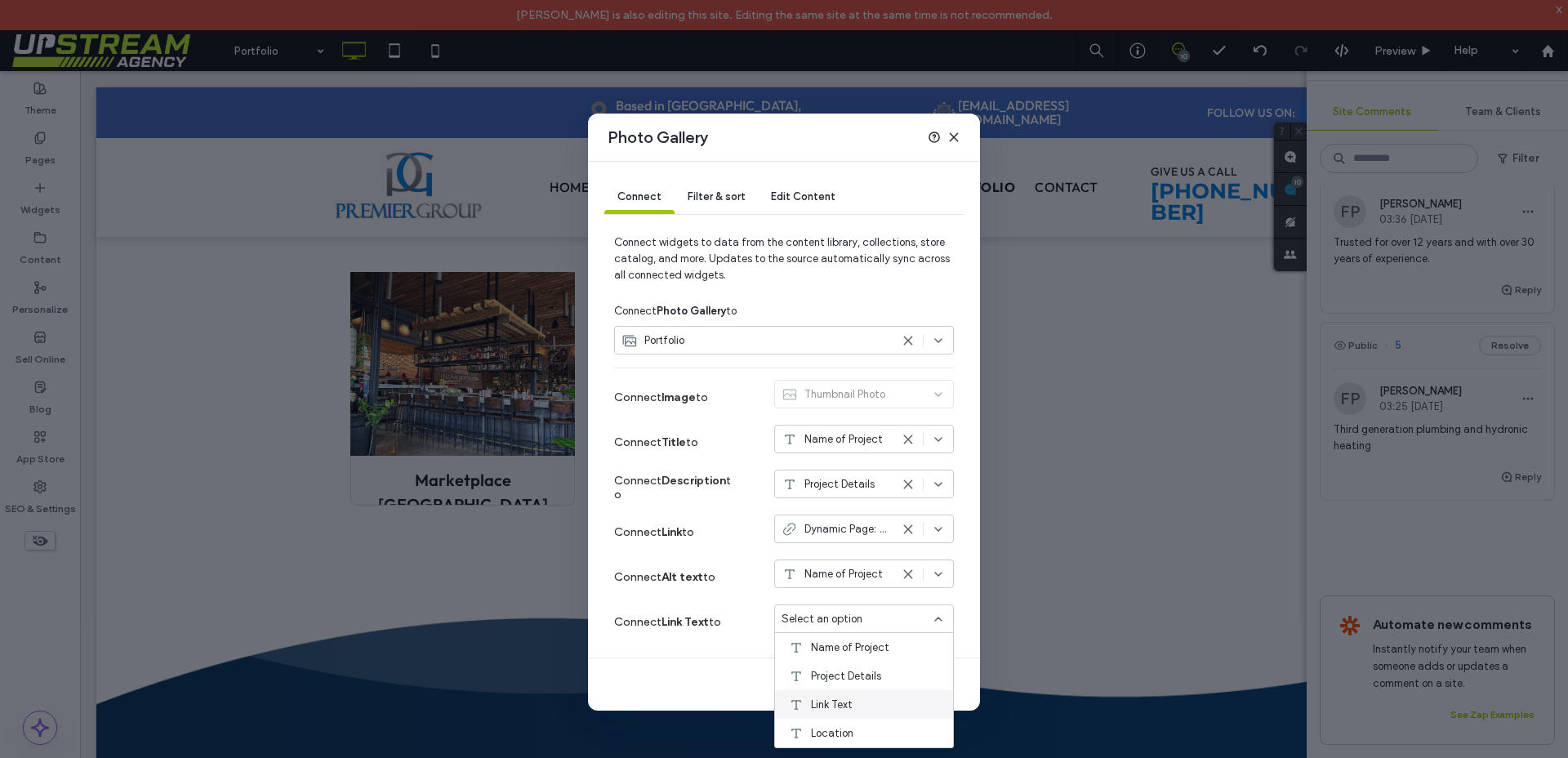
click at [836, 712] on span "Link Text" at bounding box center [831, 705] width 42 height 16
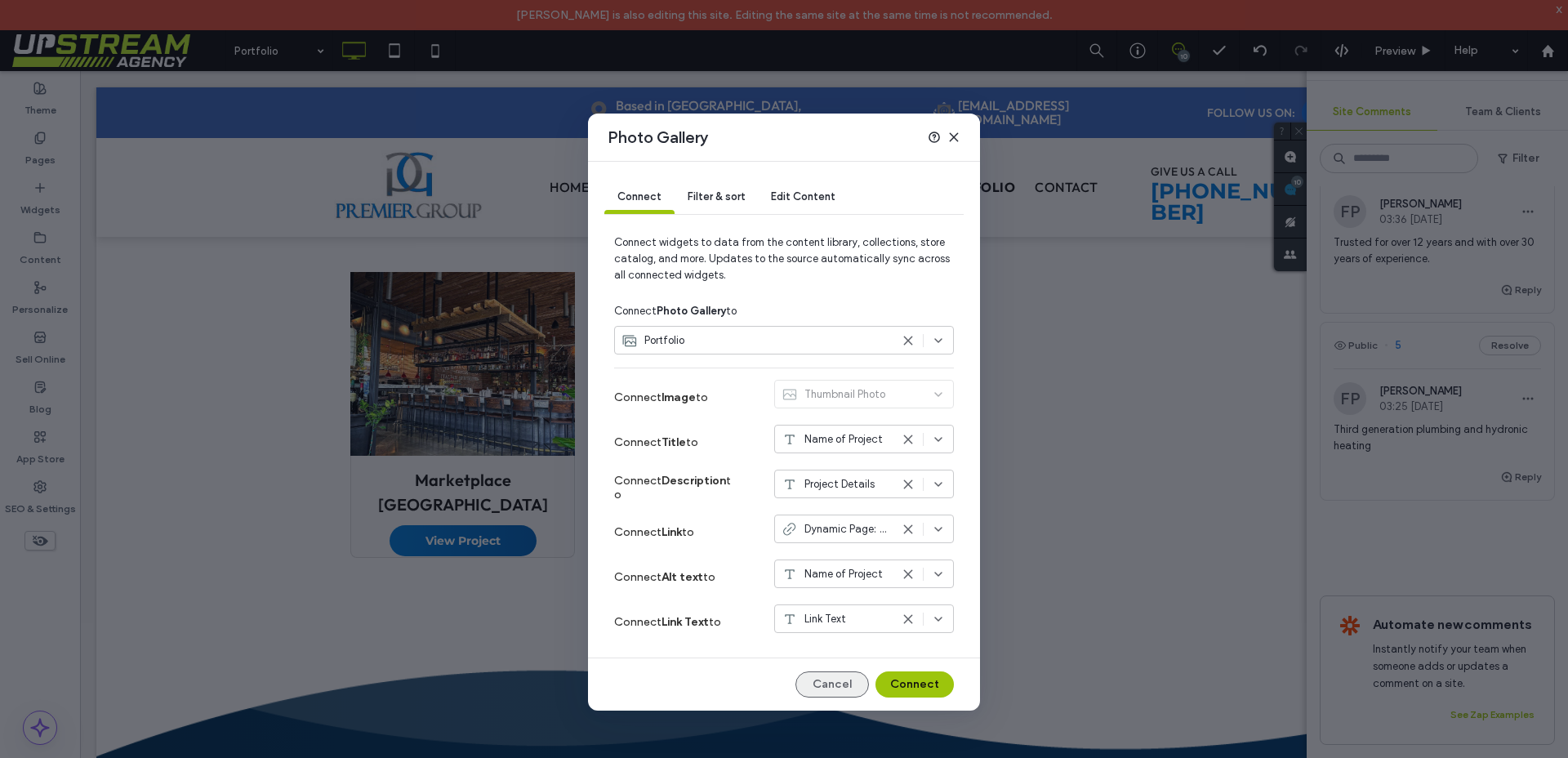
click at [827, 686] on button "Cancel" at bounding box center [832, 685] width 74 height 26
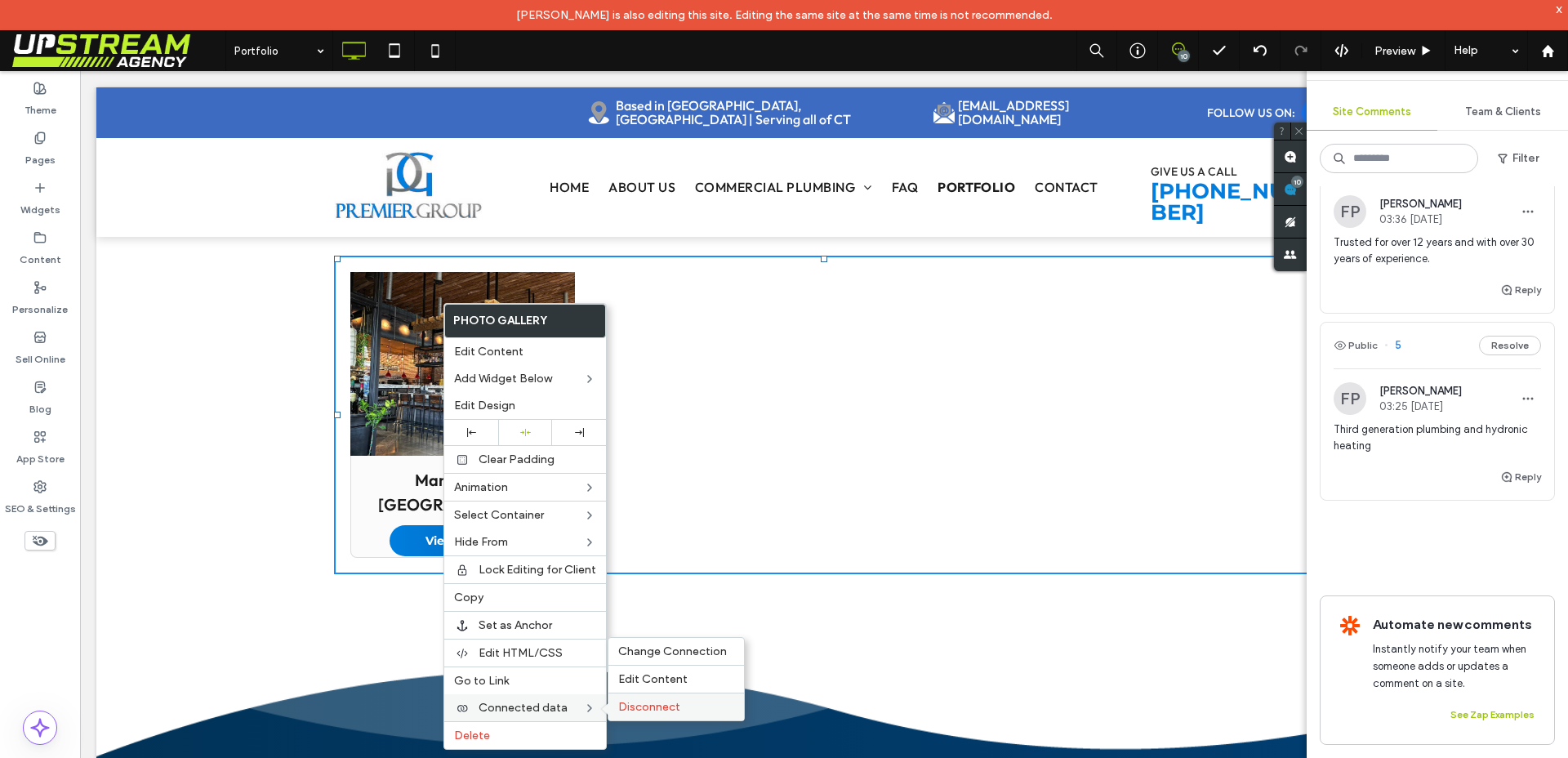
click at [651, 718] on div "Disconnect" at bounding box center [677, 707] width 136 height 28
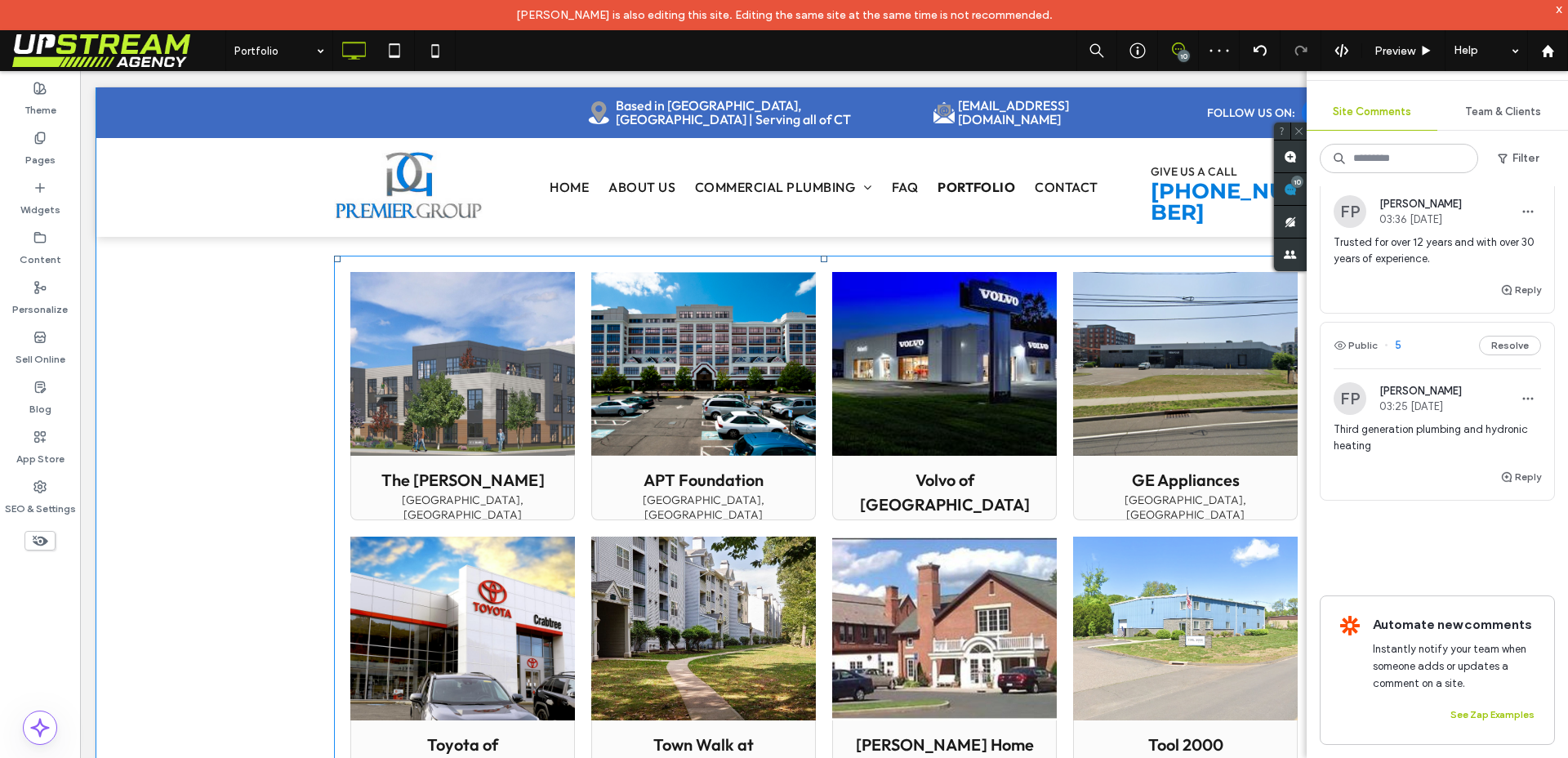
click at [432, 423] on link at bounding box center [462, 364] width 225 height 184
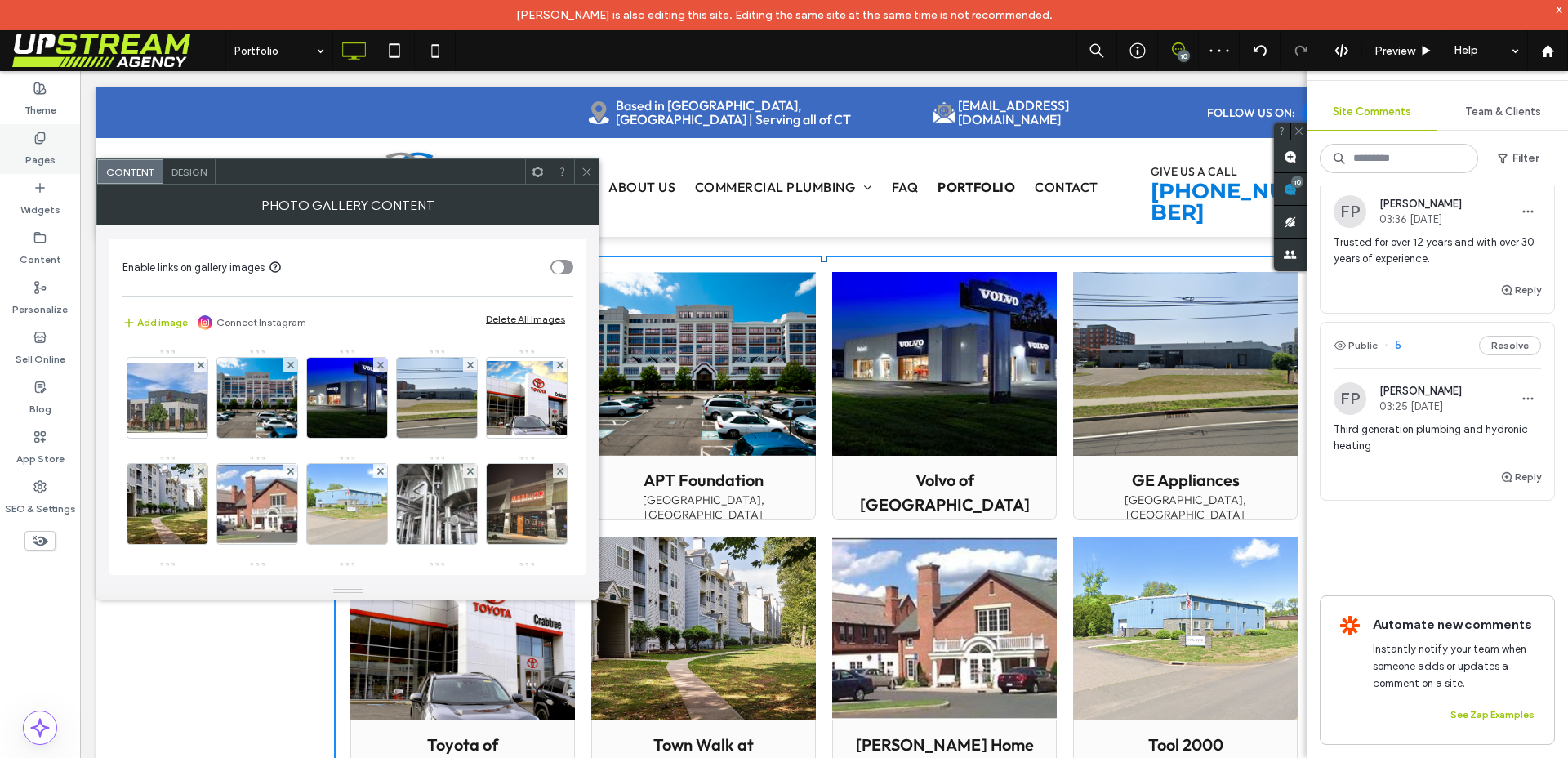
click at [24, 155] on div "Pages" at bounding box center [40, 149] width 80 height 50
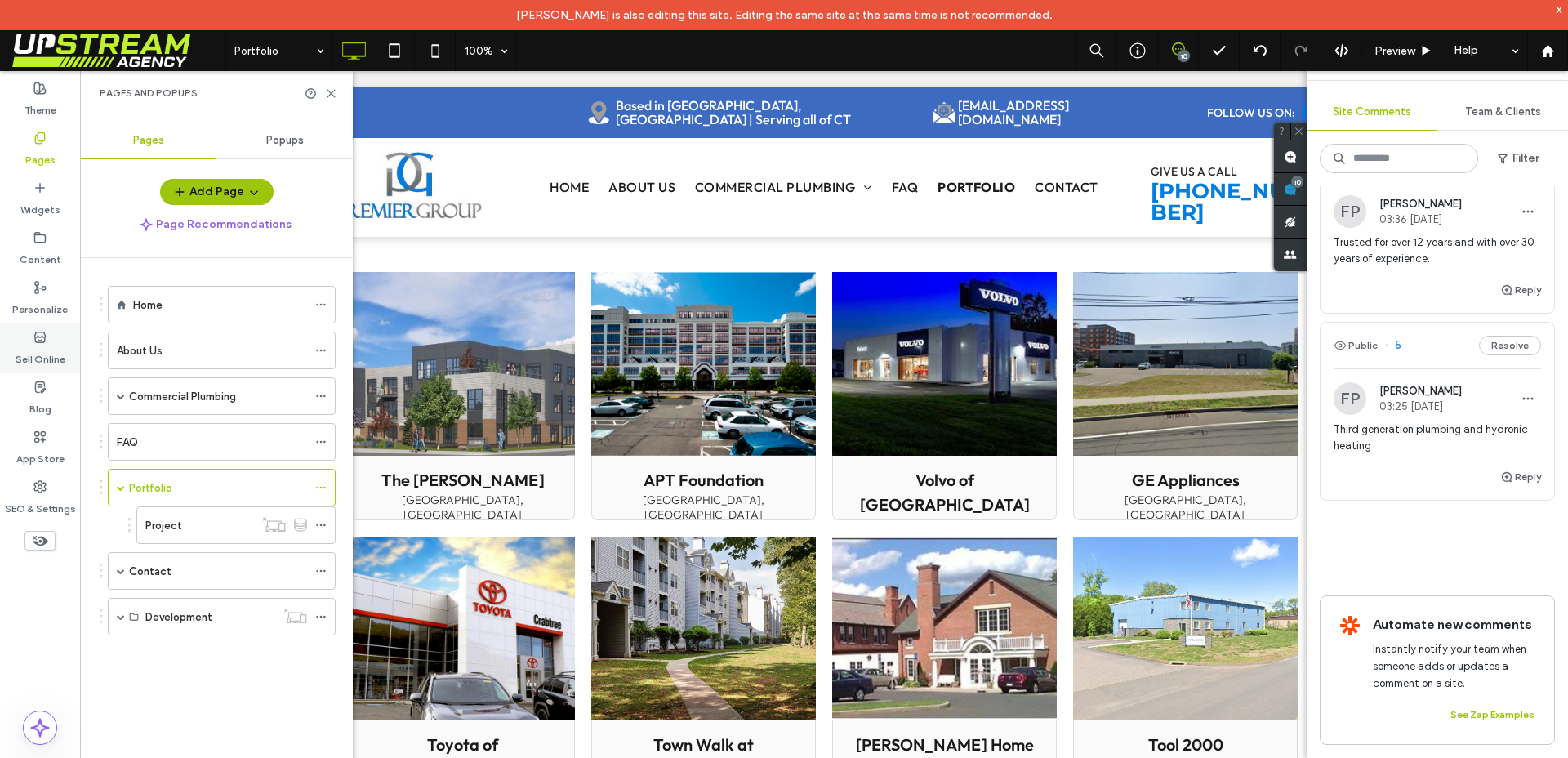
click at [48, 353] on label "Sell Online" at bounding box center [41, 355] width 50 height 23
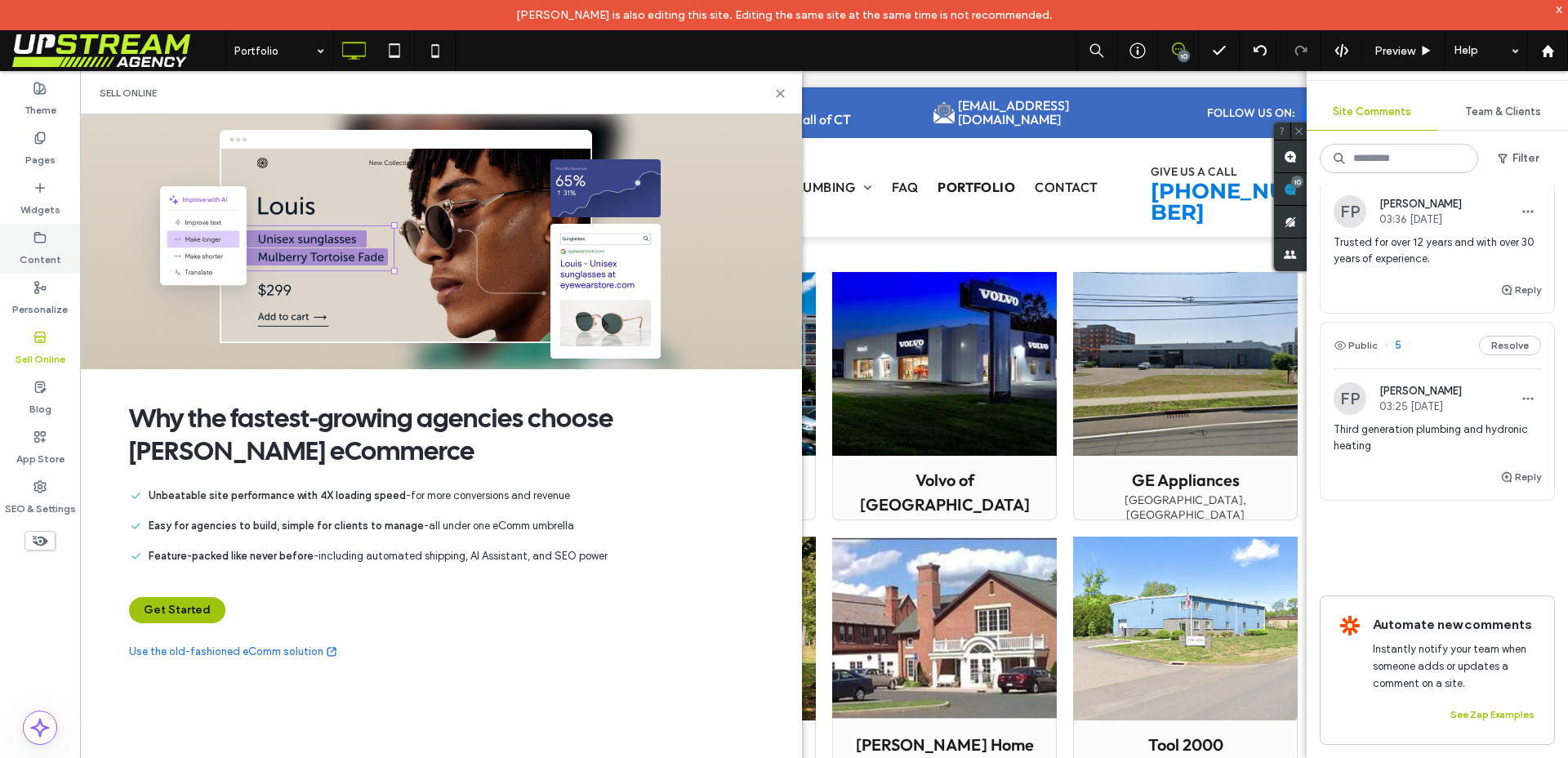
click at [43, 264] on label "Content" at bounding box center [41, 255] width 42 height 23
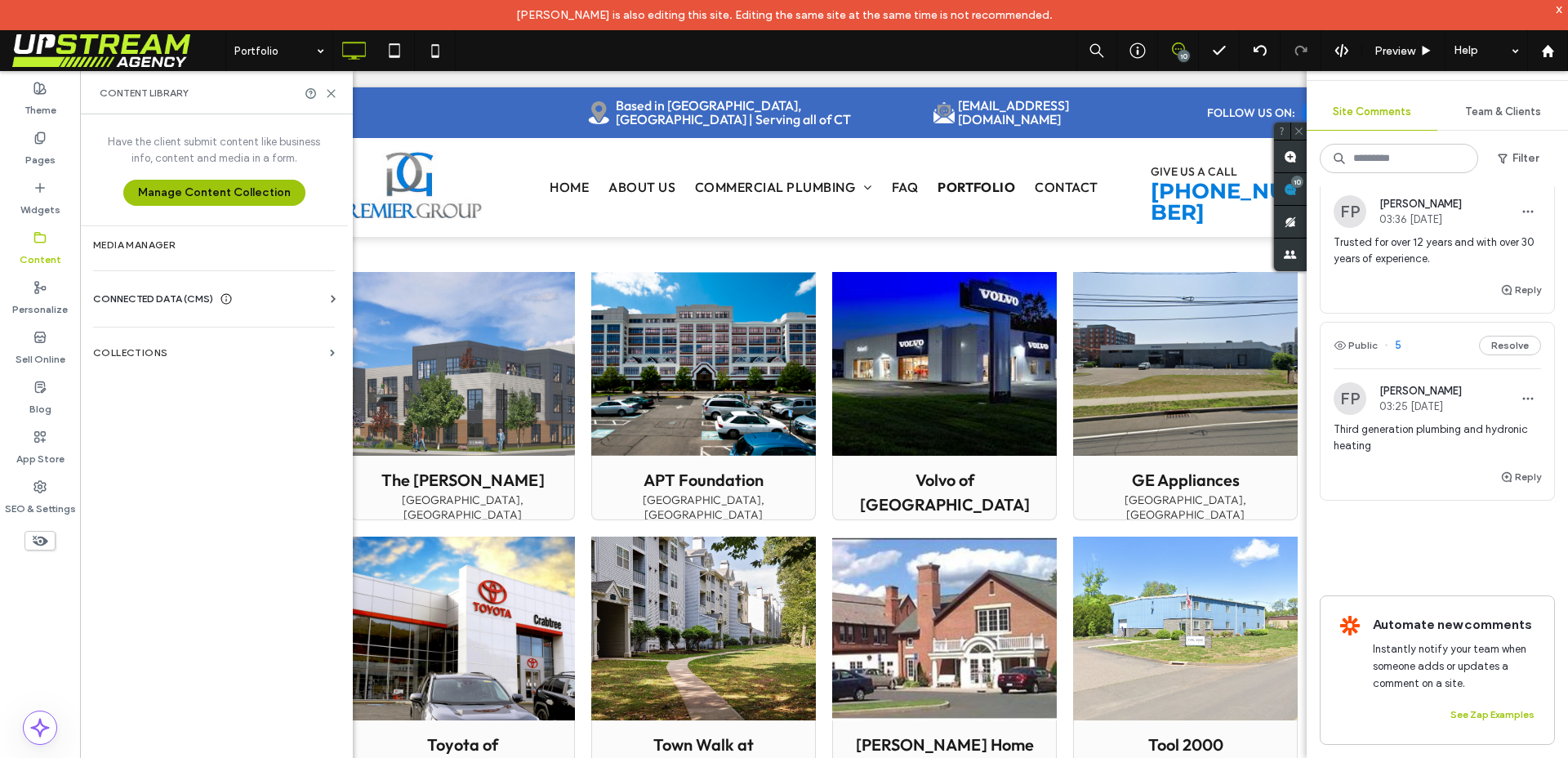
click at [173, 301] on span "CONNECTED DATA (CMS)" at bounding box center [153, 299] width 120 height 16
click at [37, 136] on icon at bounding box center [39, 138] width 13 height 13
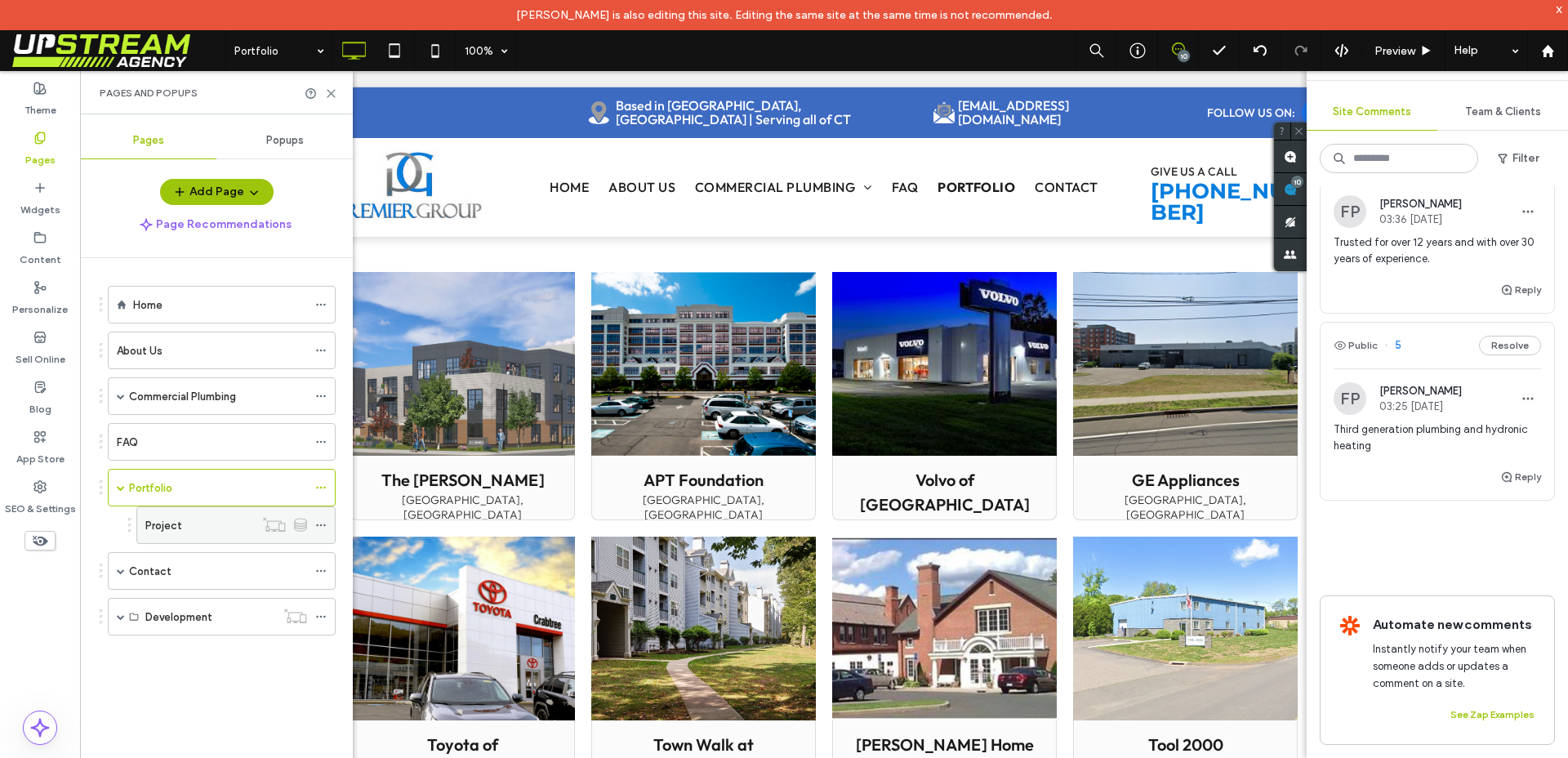
click at [187, 529] on div "Project" at bounding box center [199, 525] width 109 height 17
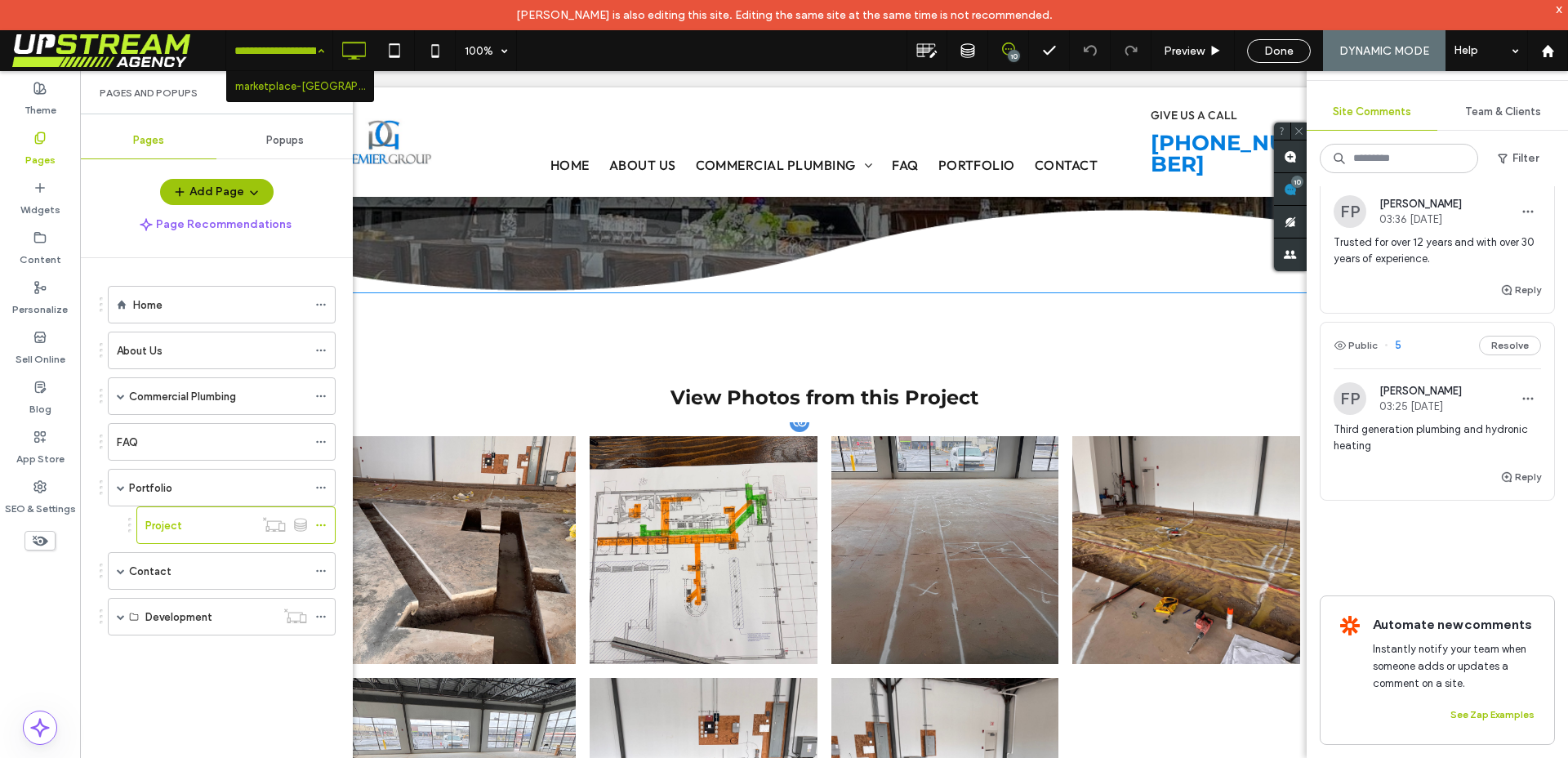
scroll to position [85, 0]
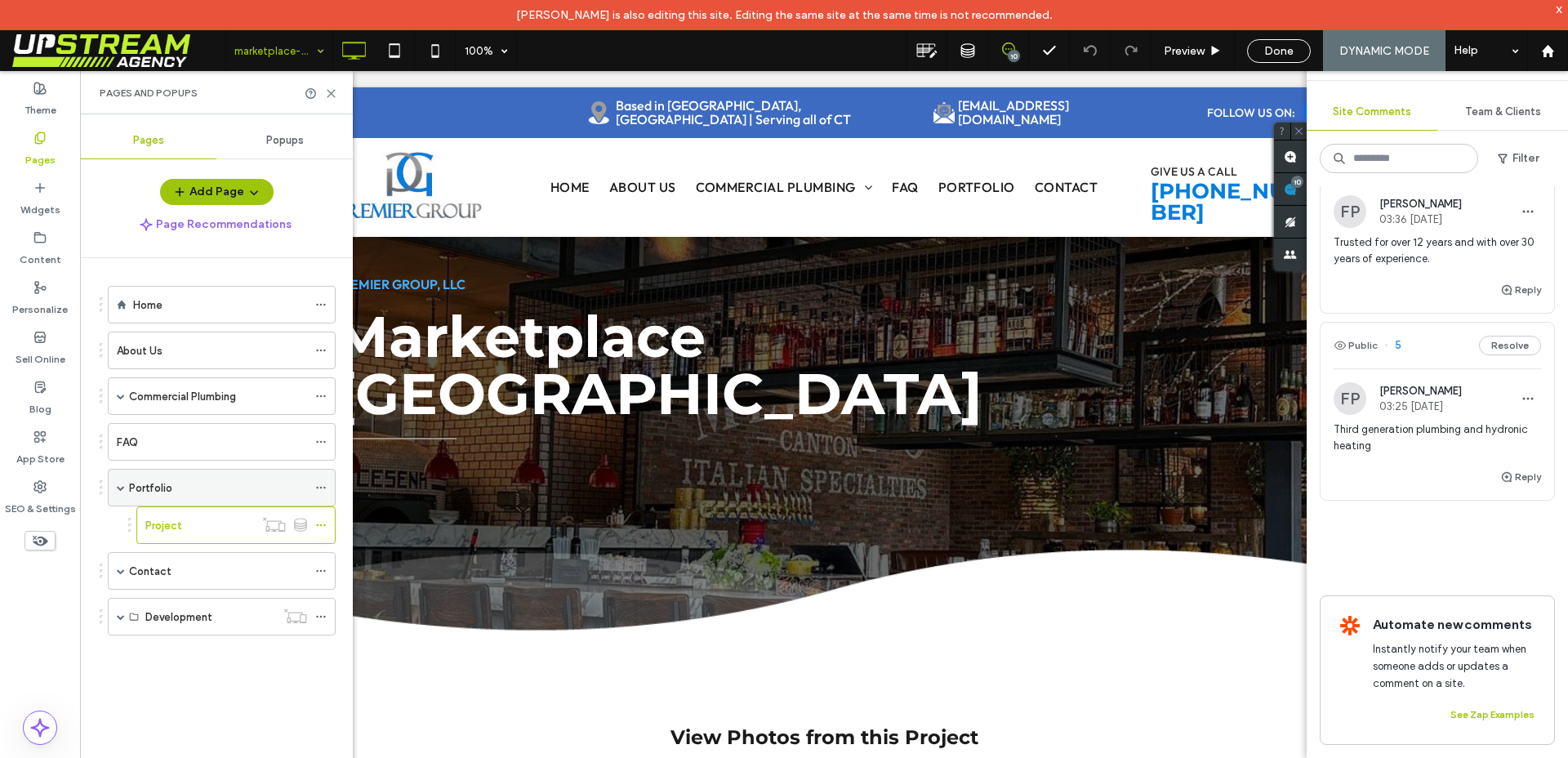
click at [169, 500] on div "Portfolio" at bounding box center [218, 488] width 178 height 36
